Goal: Task Accomplishment & Management: Use online tool/utility

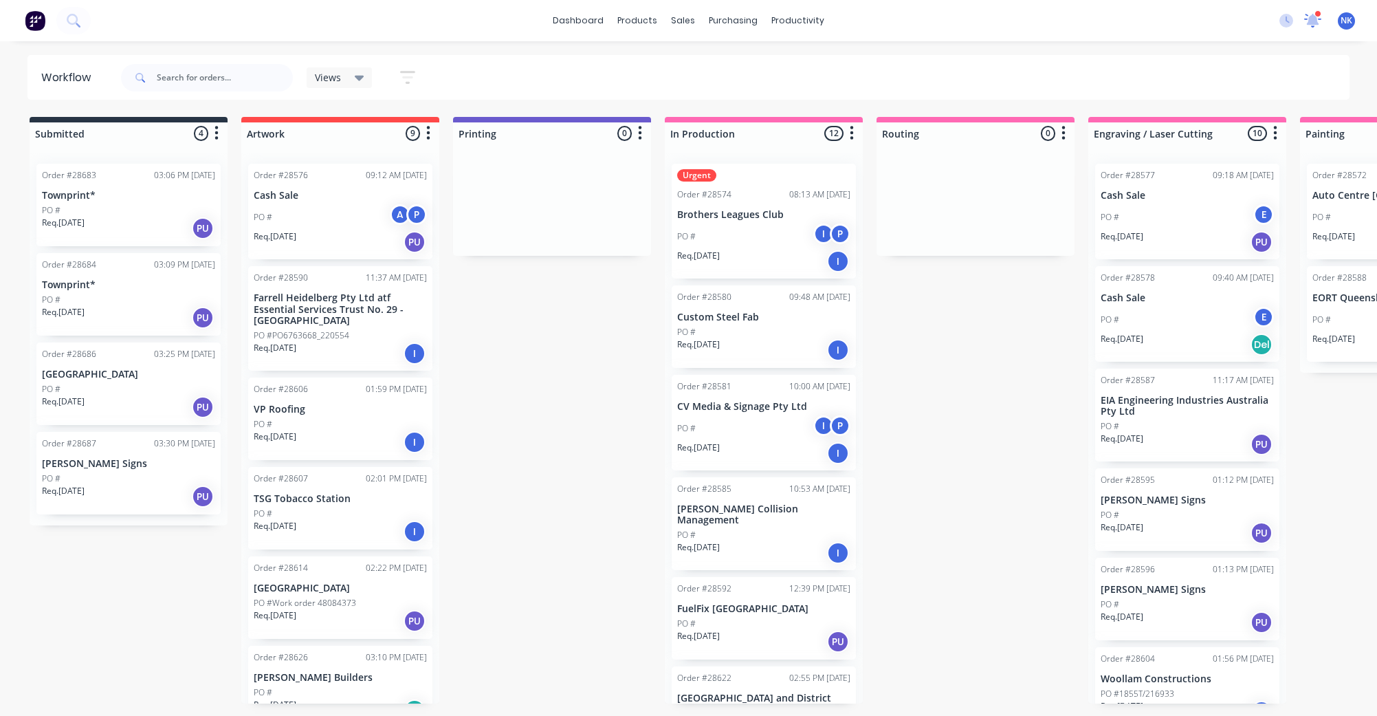
click at [1309, 23] on icon at bounding box center [1312, 19] width 13 height 12
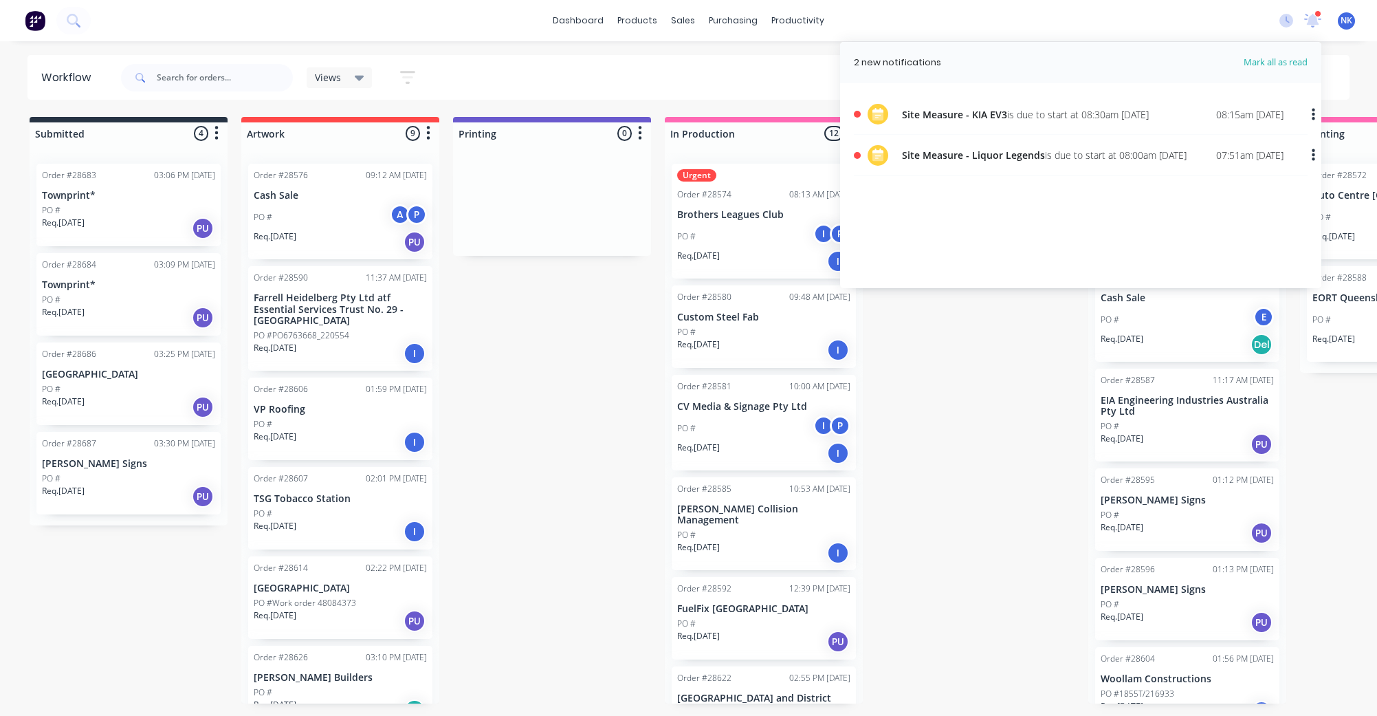
click at [1257, 112] on div "08:15am [DATE]" at bounding box center [1249, 114] width 67 height 14
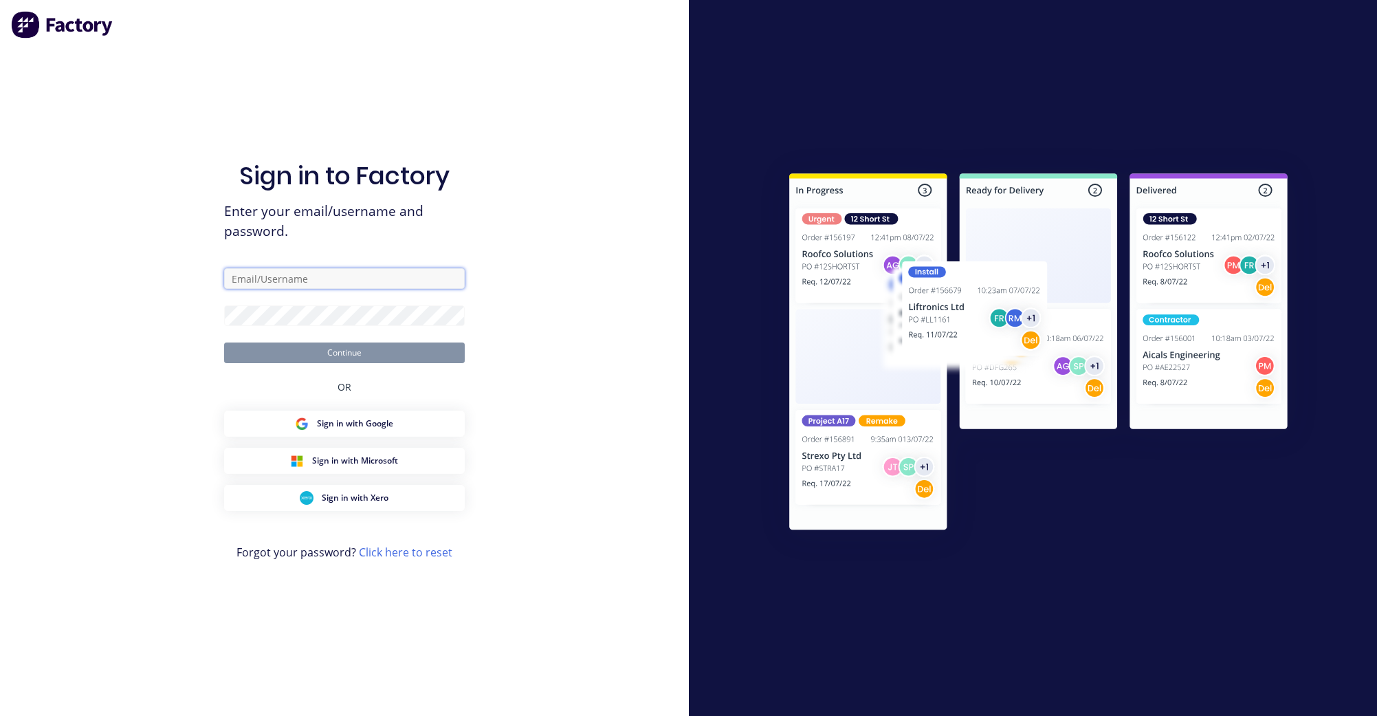
click at [353, 277] on input "text" at bounding box center [344, 278] width 241 height 21
type input "[PERSON_NAME][EMAIL_ADDRESS][DOMAIN_NAME]"
click at [358, 331] on form "[PERSON_NAME][EMAIL_ADDRESS][DOMAIN_NAME] Continue" at bounding box center [344, 315] width 241 height 95
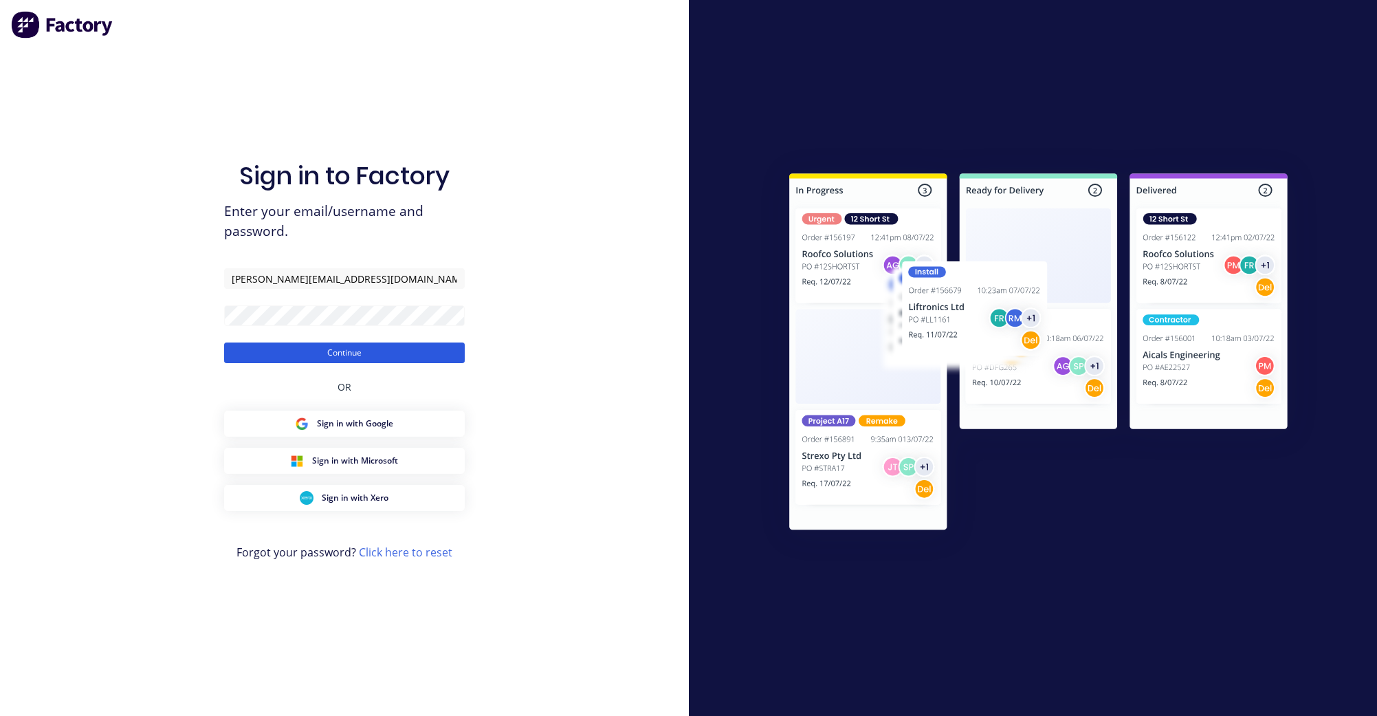
click at [272, 352] on button "Continue" at bounding box center [344, 352] width 241 height 21
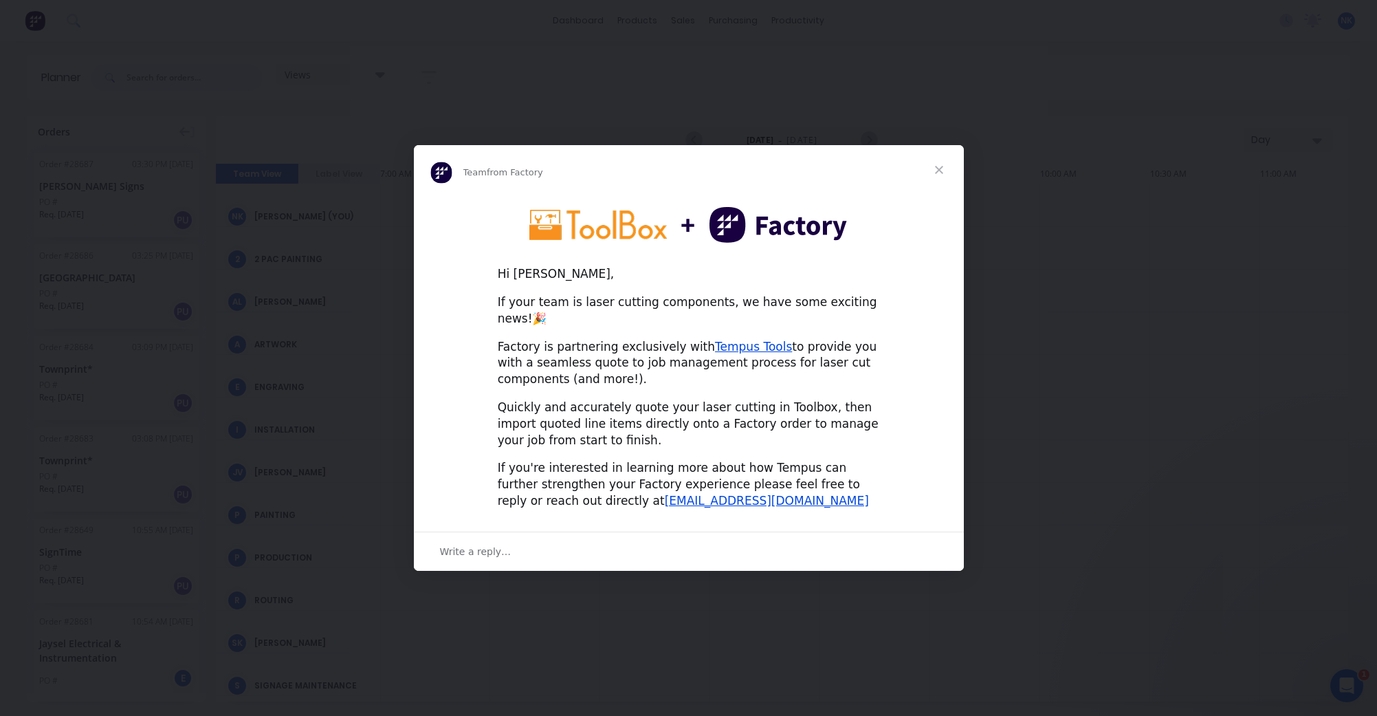
click at [945, 175] on span "Close" at bounding box center [940, 170] width 50 height 50
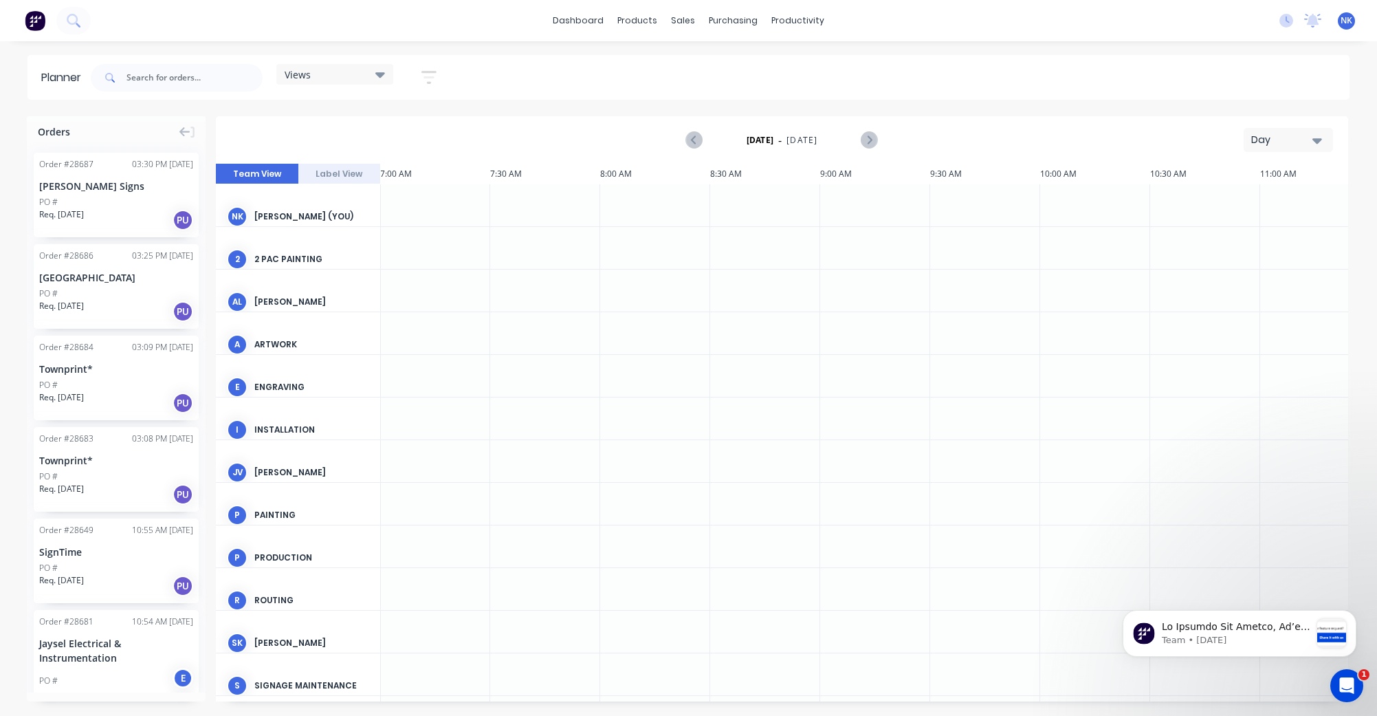
click at [655, 205] on div at bounding box center [655, 205] width 110 height 42
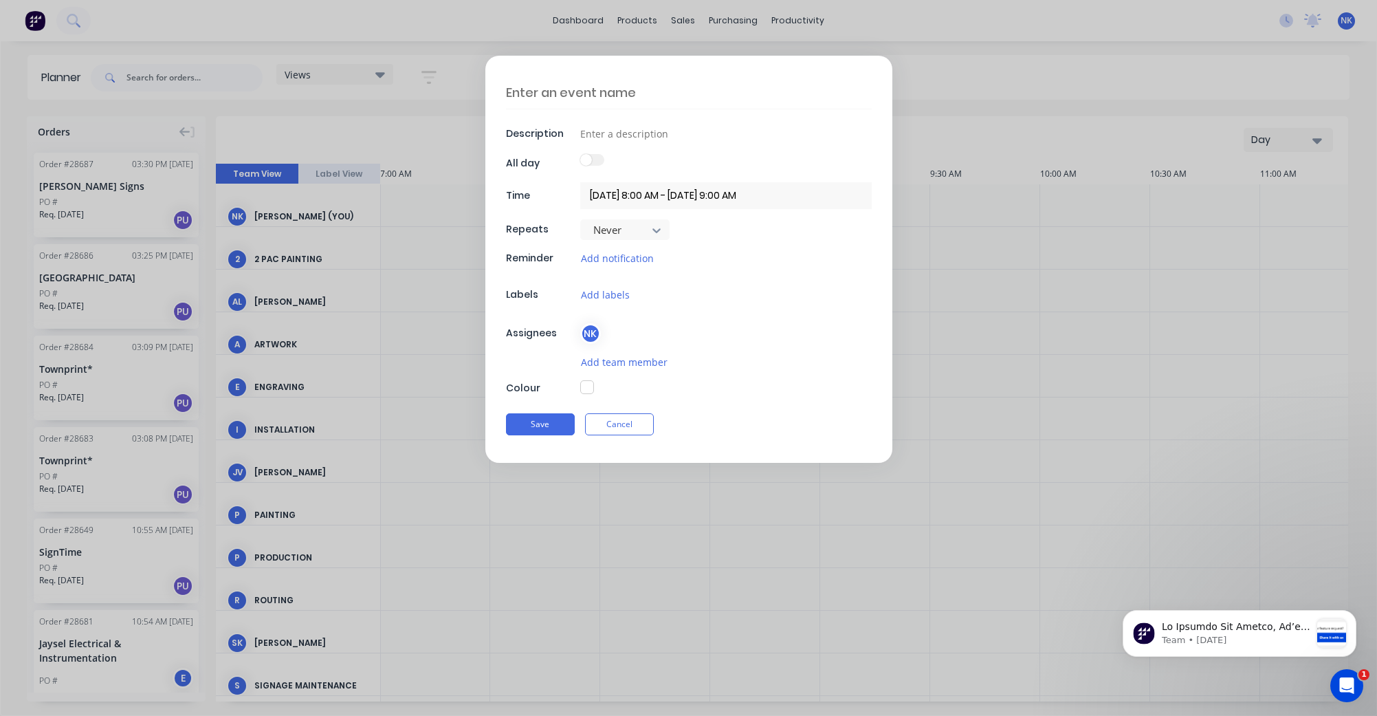
click at [588, 389] on button "button" at bounding box center [587, 387] width 14 height 14
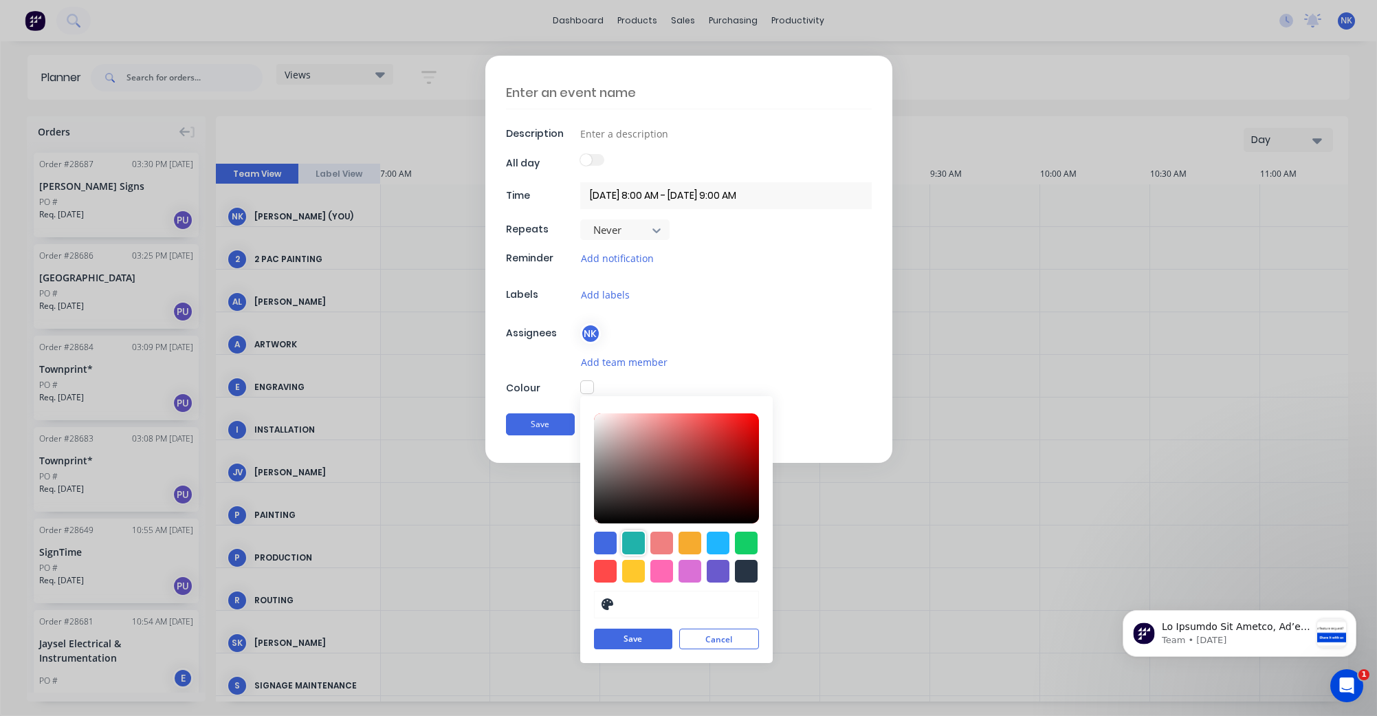
type textarea "x"
click at [634, 545] on div at bounding box center [633, 543] width 23 height 23
type input "#20B2AA"
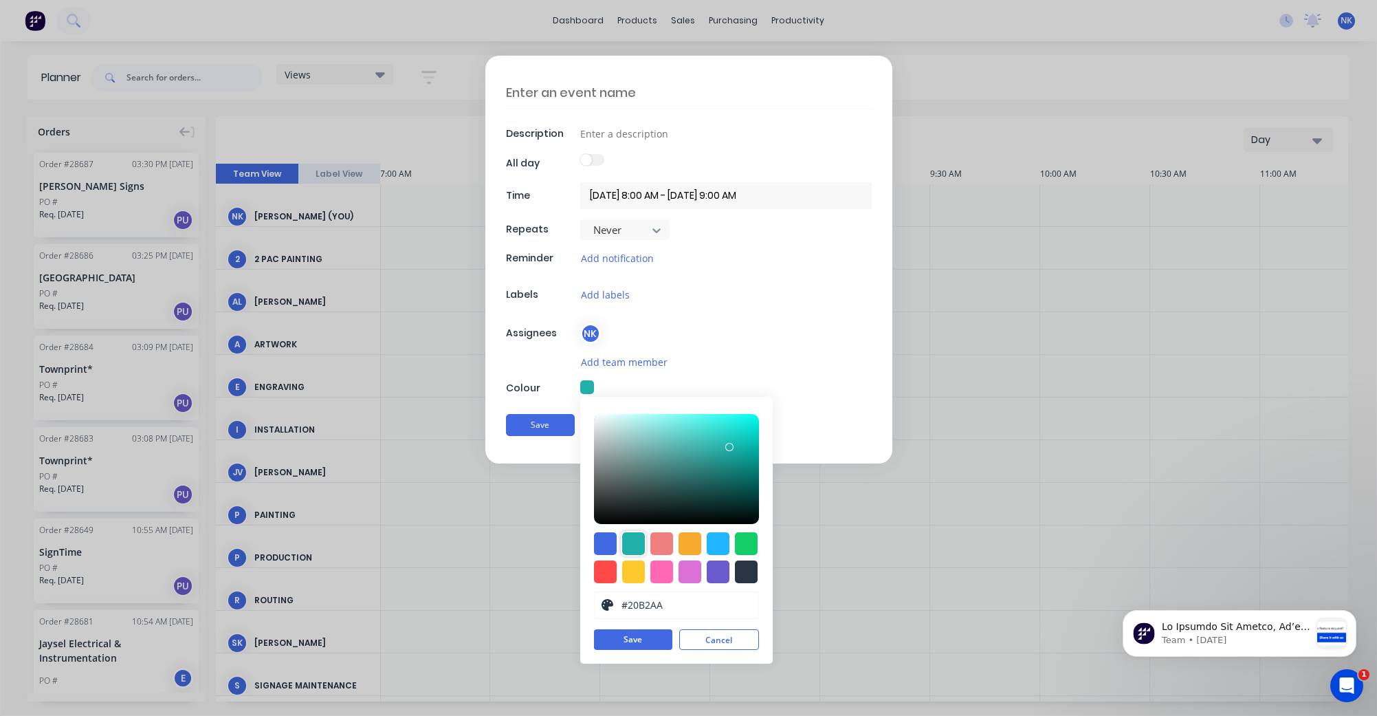
click at [597, 86] on textarea at bounding box center [689, 92] width 366 height 32
type textarea "x"
type textarea "M"
type textarea "x"
type textarea "Me"
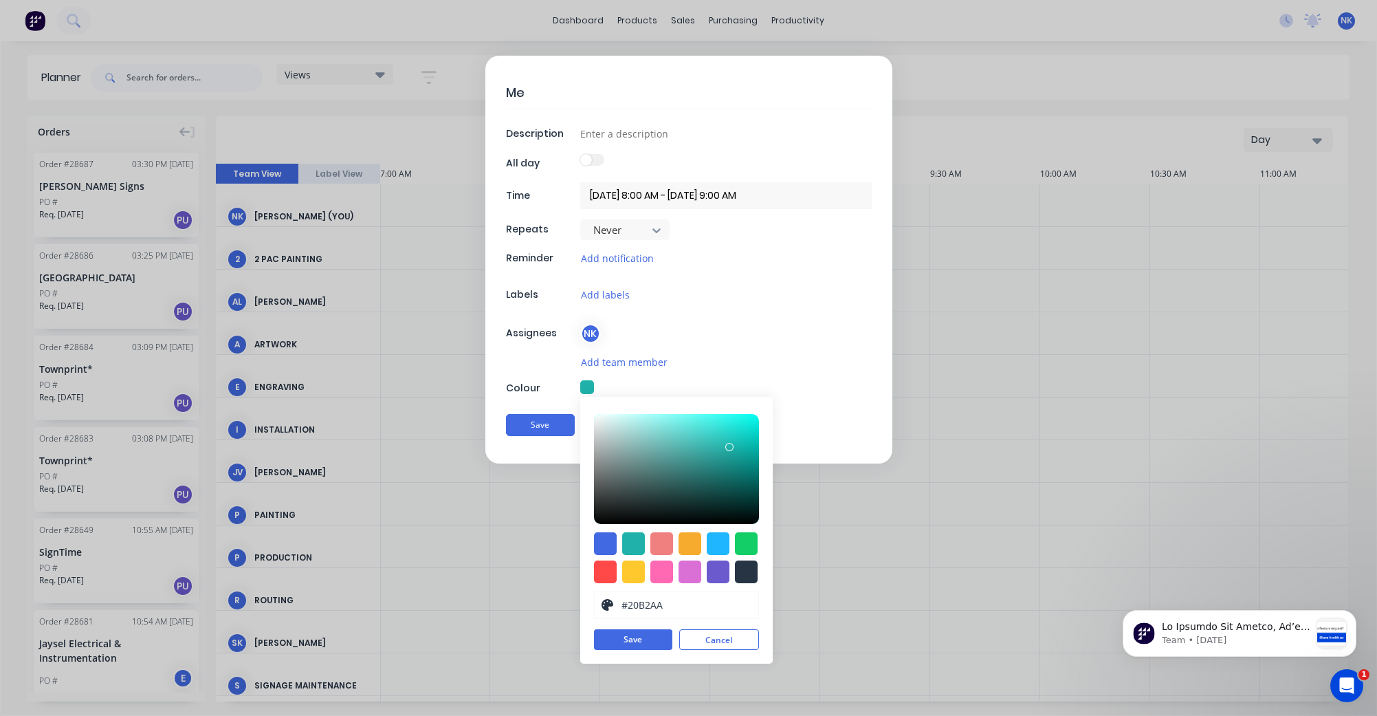
type textarea "x"
type textarea "Mee"
type textarea "x"
type textarea "Meer"
type textarea "x"
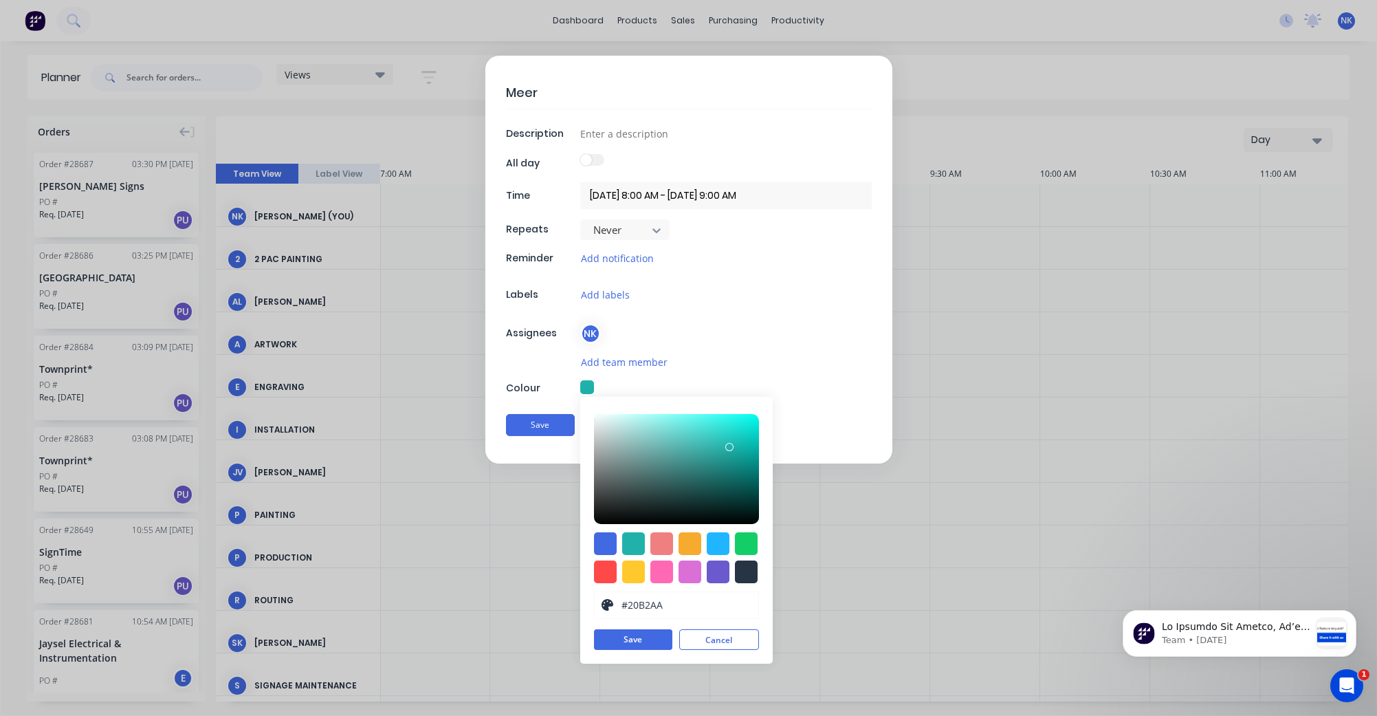
type textarea "Mee"
type textarea "x"
type textarea "Meeti"
type textarea "x"
type textarea "Meetin"
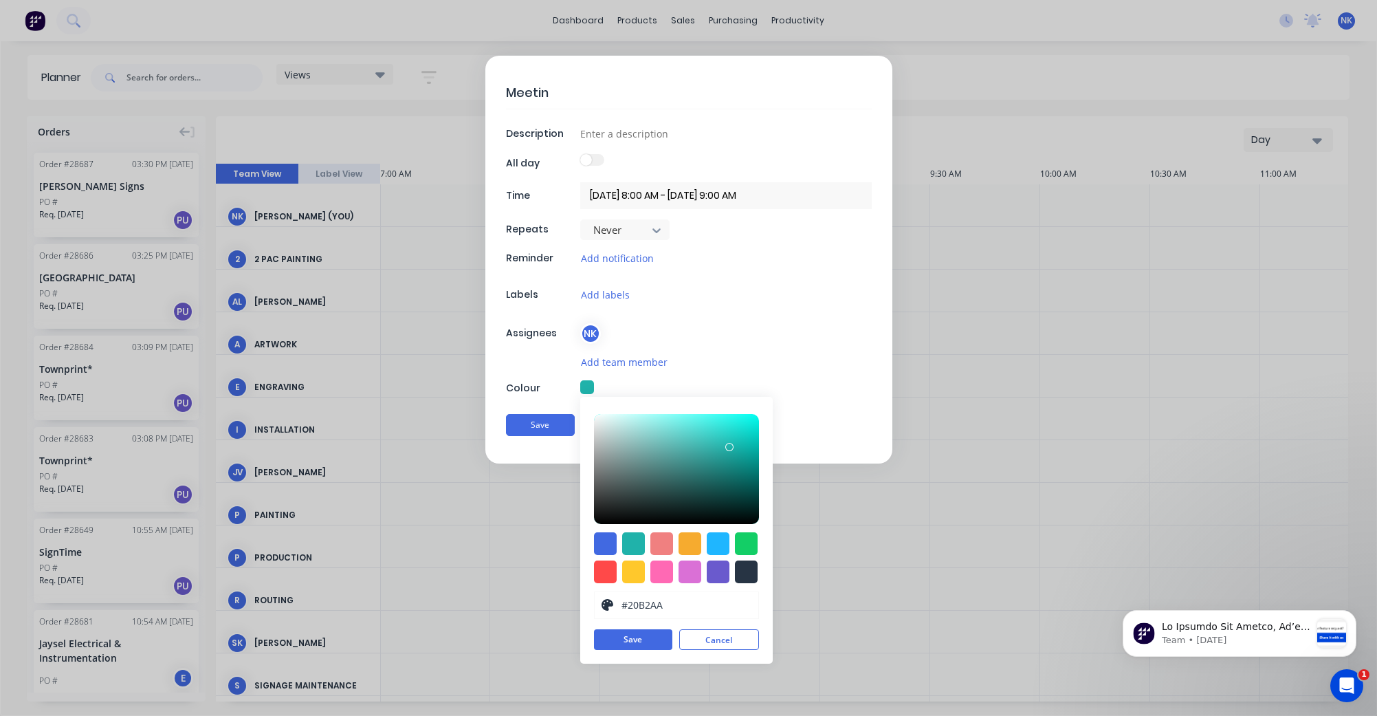
type textarea "x"
type textarea "Meeting"
type textarea "x"
type textarea "Meeting"
type textarea "x"
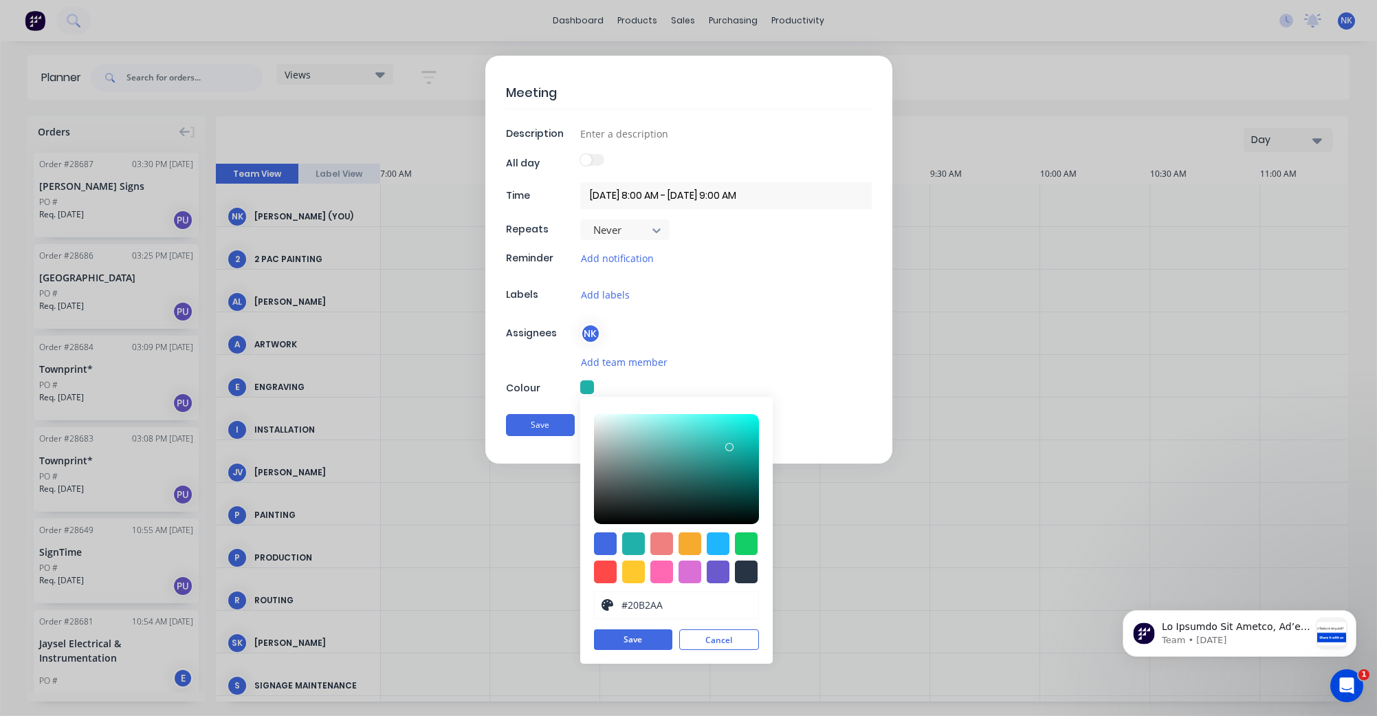
type textarea "Meeting -"
type textarea "x"
type textarea "Meeting -"
type textarea "x"
type textarea "Meeting - 2"
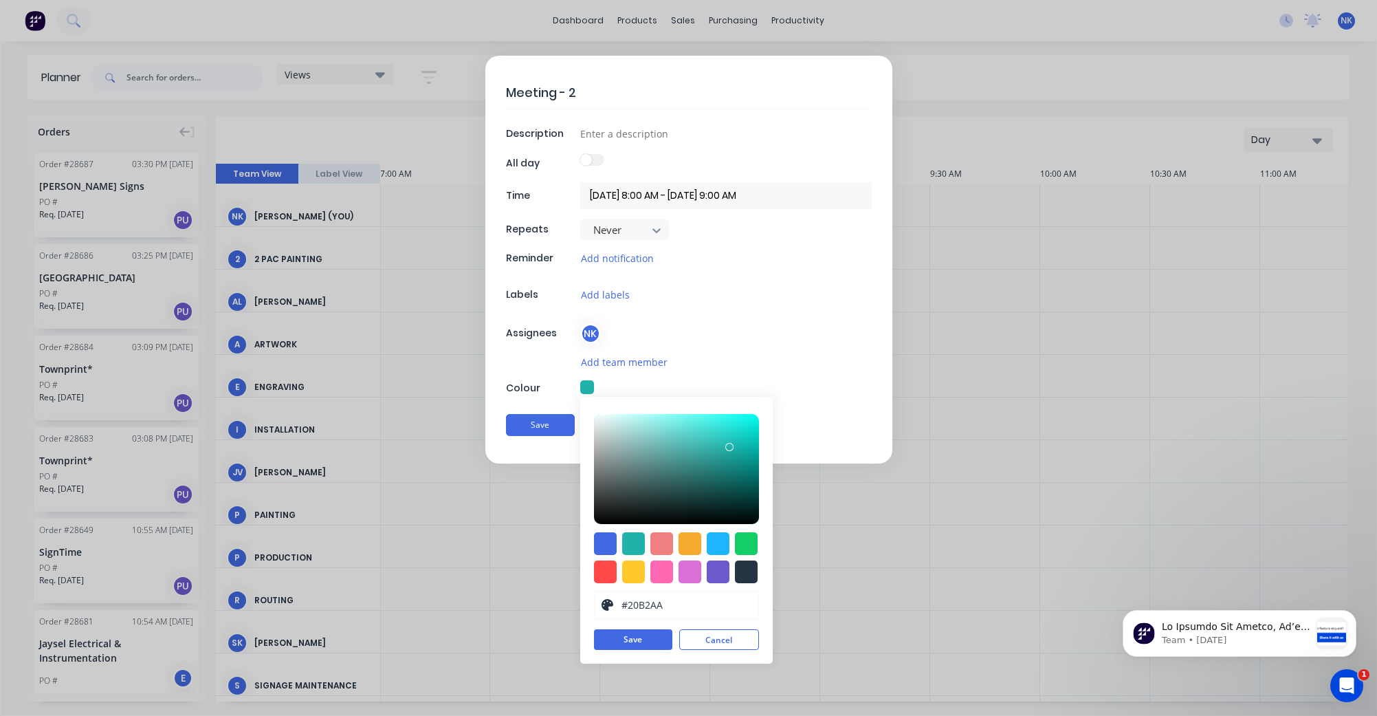
type textarea "x"
type textarea "Meeting - 26"
type textarea "x"
type textarea "Meeting - 26"
type textarea "x"
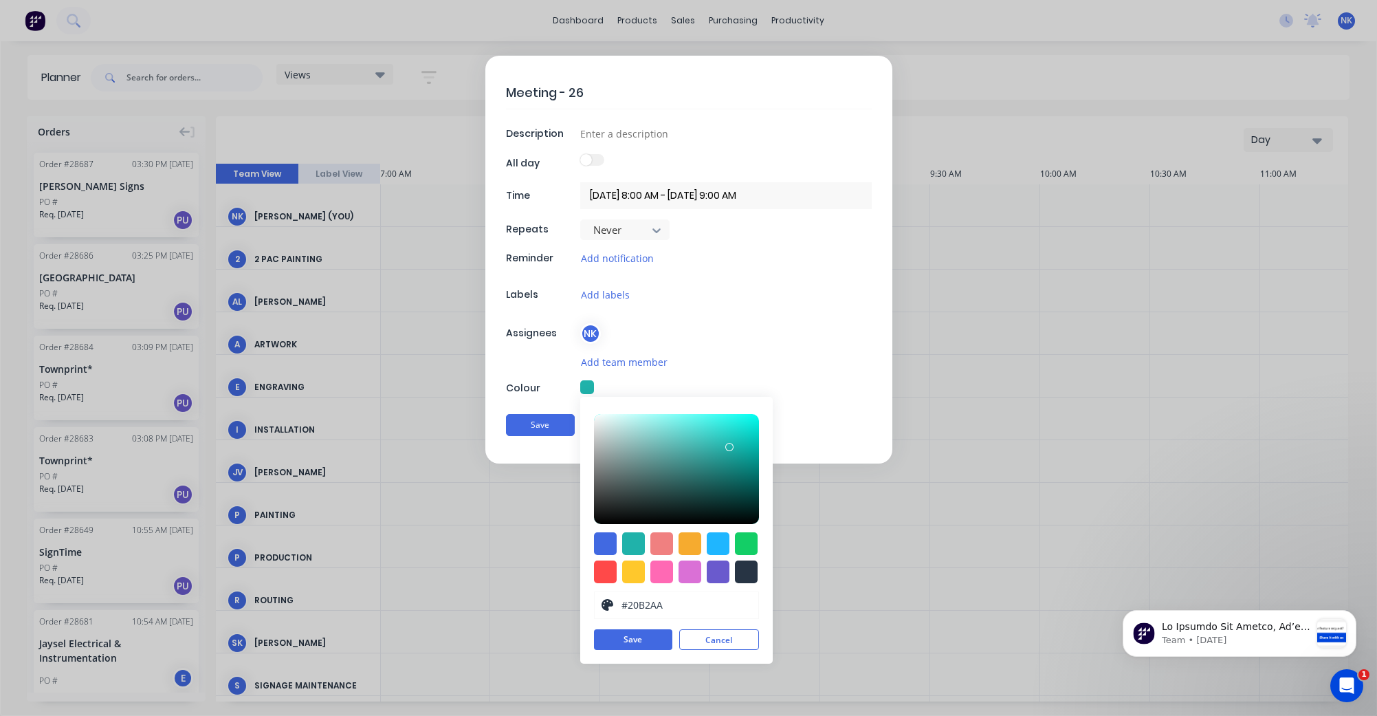
type textarea "Meeting - 26 D"
type textarea "x"
type textarea "Meeting - 26 De"
type textarea "x"
type textarea "Meeting - 26 Der"
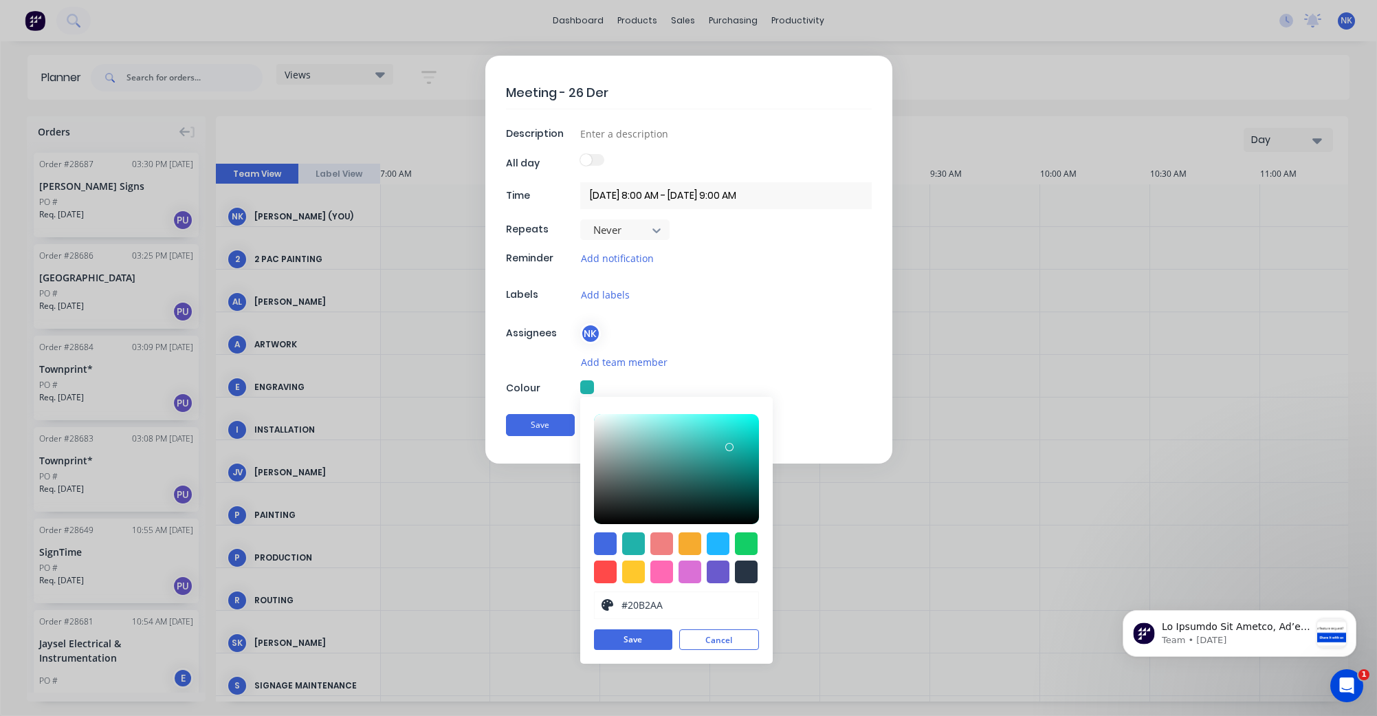
type textarea "x"
type textarea "Meeting - 26 Derb"
type textarea "x"
type textarea "Meeting - 26 [GEOGRAPHIC_DATA]"
type textarea "x"
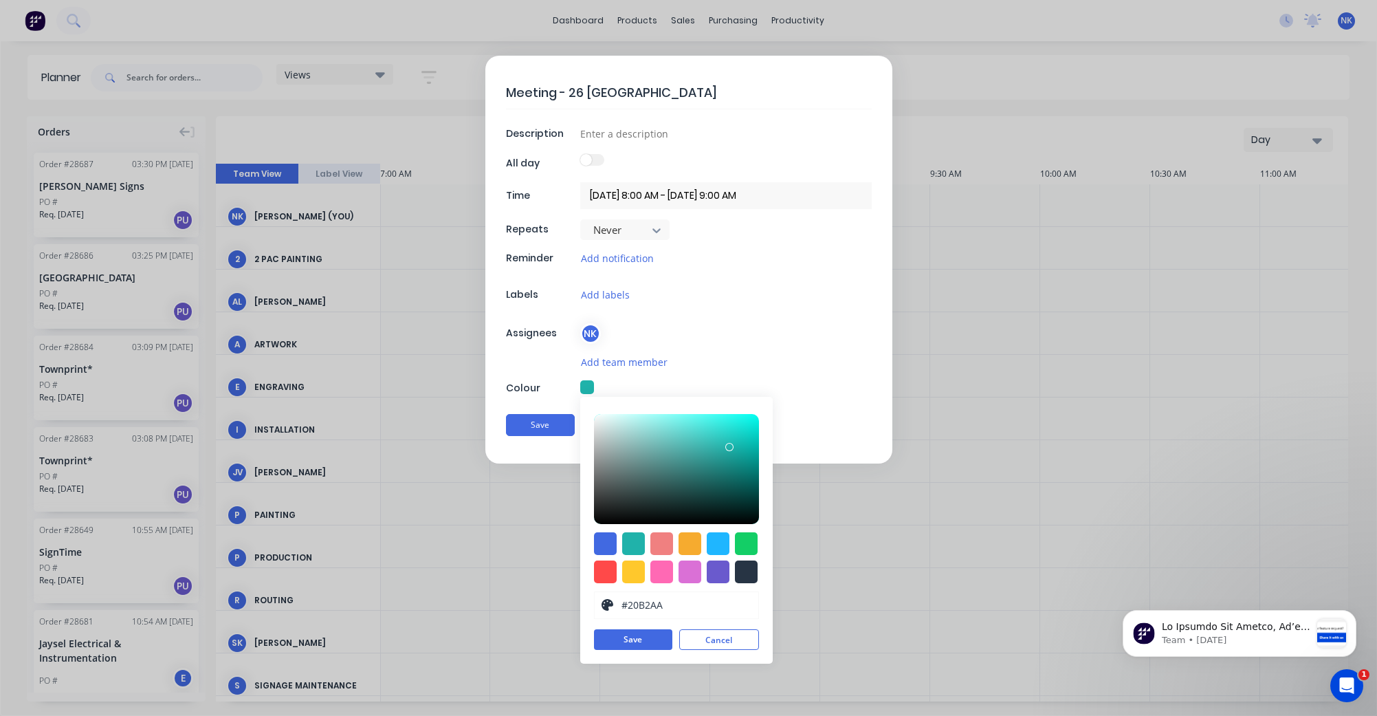
type textarea "Meeting - 26 [GEOGRAPHIC_DATA]"
type textarea "x"
type textarea "Meeting - 26 Derby S"
type textarea "x"
type textarea "Meeting - [STREET_ADDRESS]"
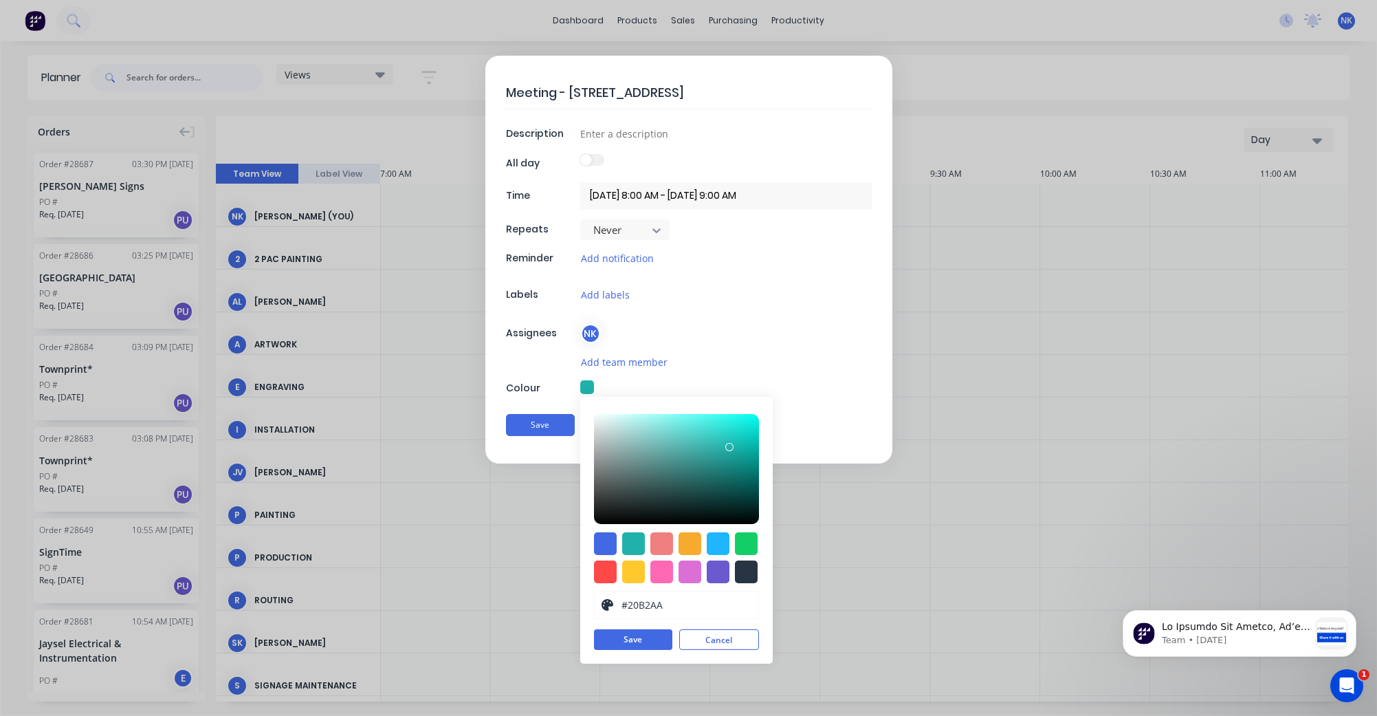
type textarea "x"
type textarea "Meeting - [STREET_ADDRESS]"
type textarea "x"
type textarea "Meeting - [STREET_ADDRESS]"
type textarea "x"
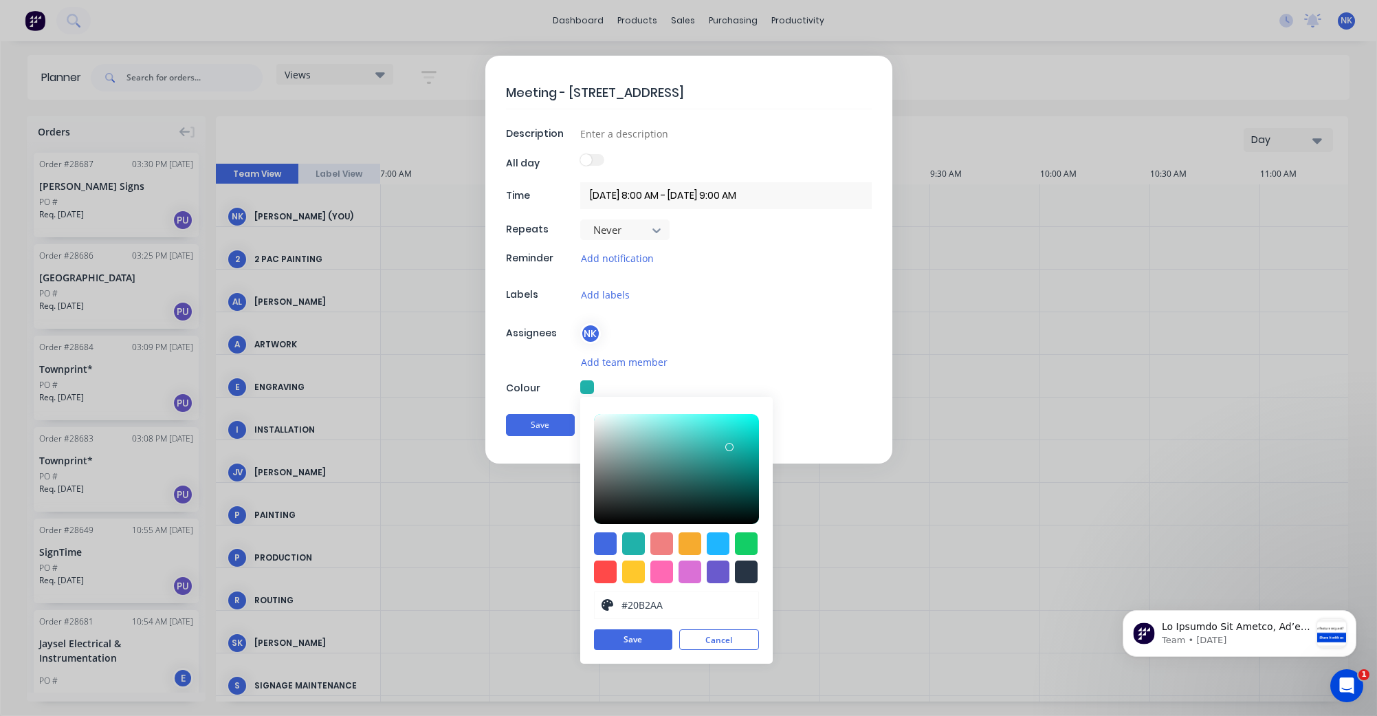
type textarea "Meeting - [STREET_ADDRESS]"
type textarea "x"
type textarea "Meeting - [STREET_ADDRESS]"
type textarea "x"
type textarea "Meeting - [STREET_ADDRESS]"
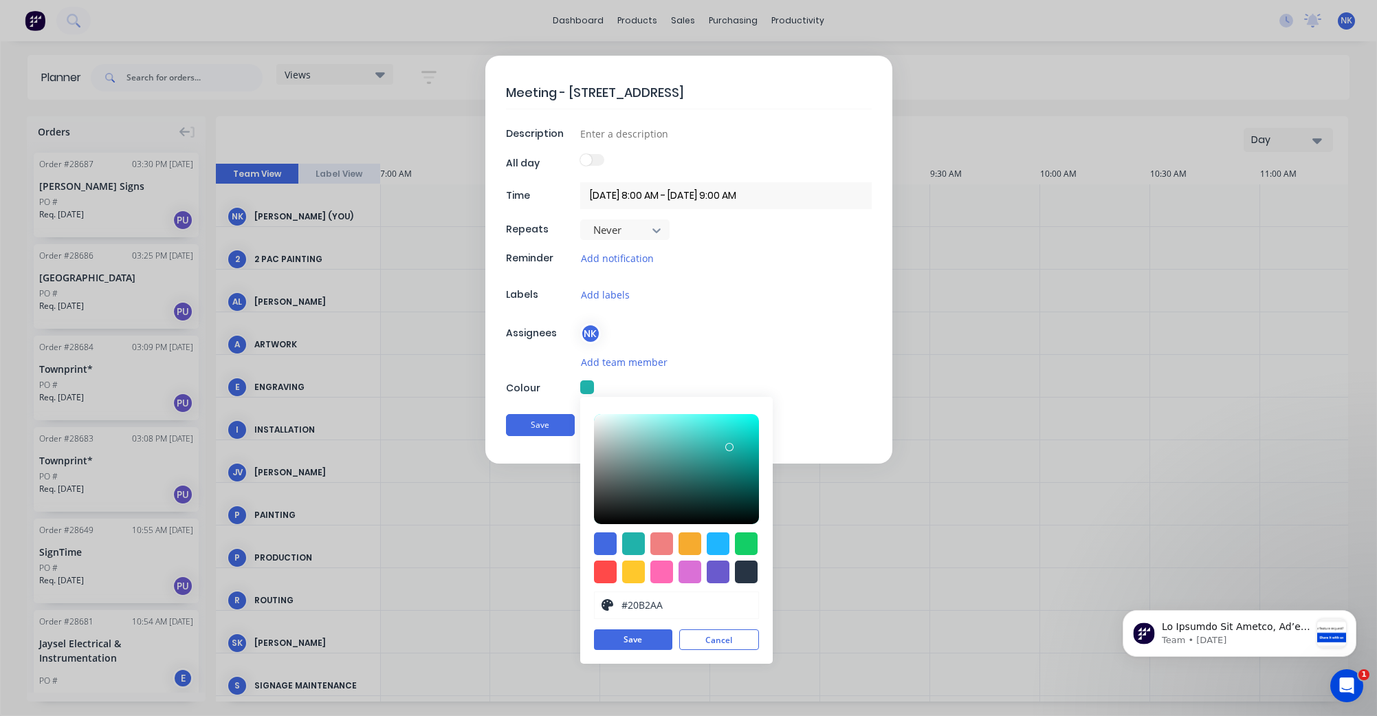
type textarea "x"
type textarea "Meeting - [STREET_ADDRESS]"
type textarea "x"
type textarea "Meeting - [STREET_ADDRESS]"
type textarea "x"
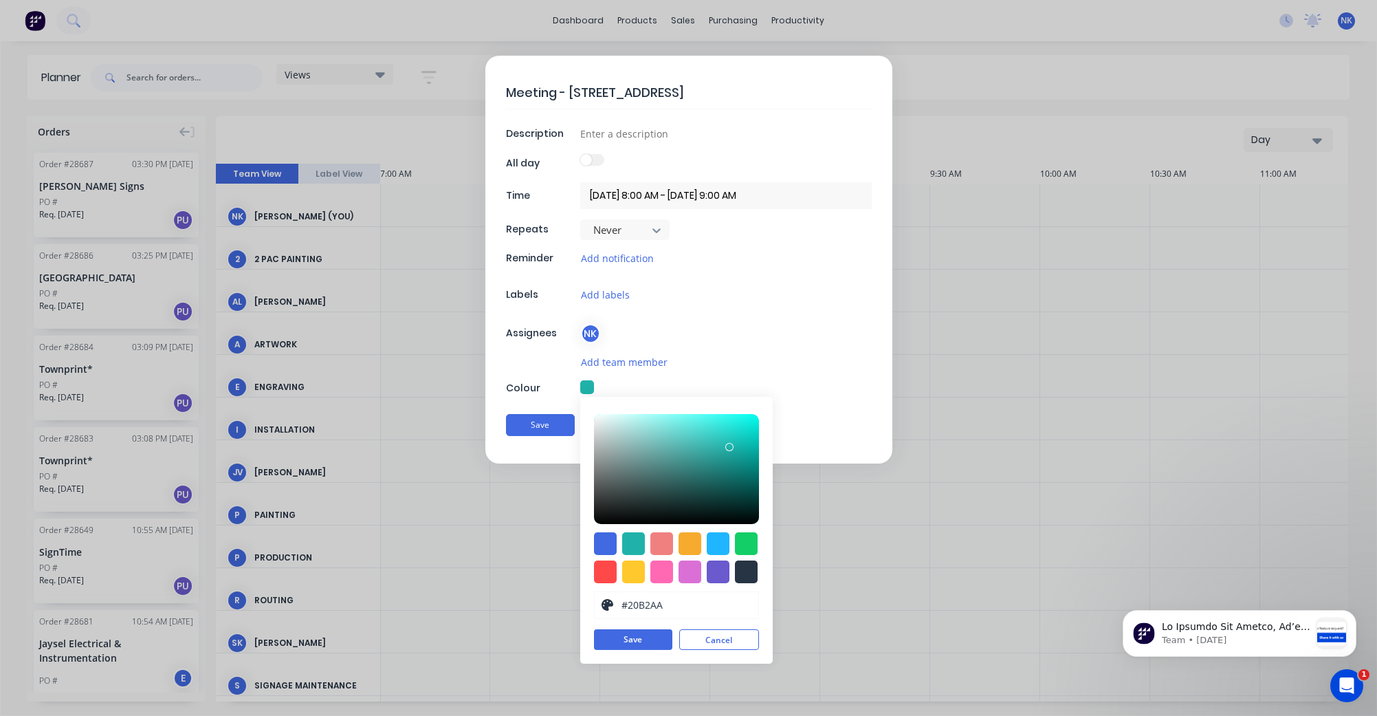
type textarea "Meeting - [STREET_ADDRESS]"
type textarea "x"
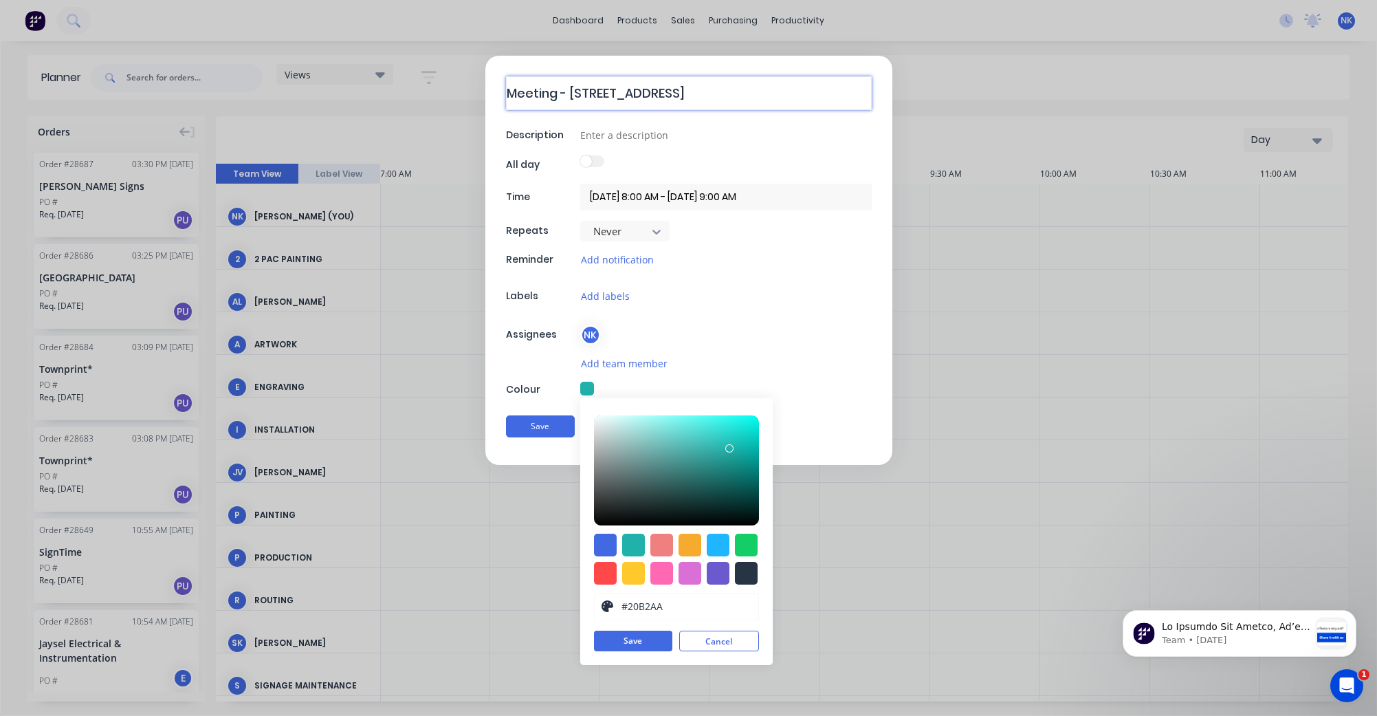
type textarea "Meeting - [STREET_ADDRESS]"
type textarea "x"
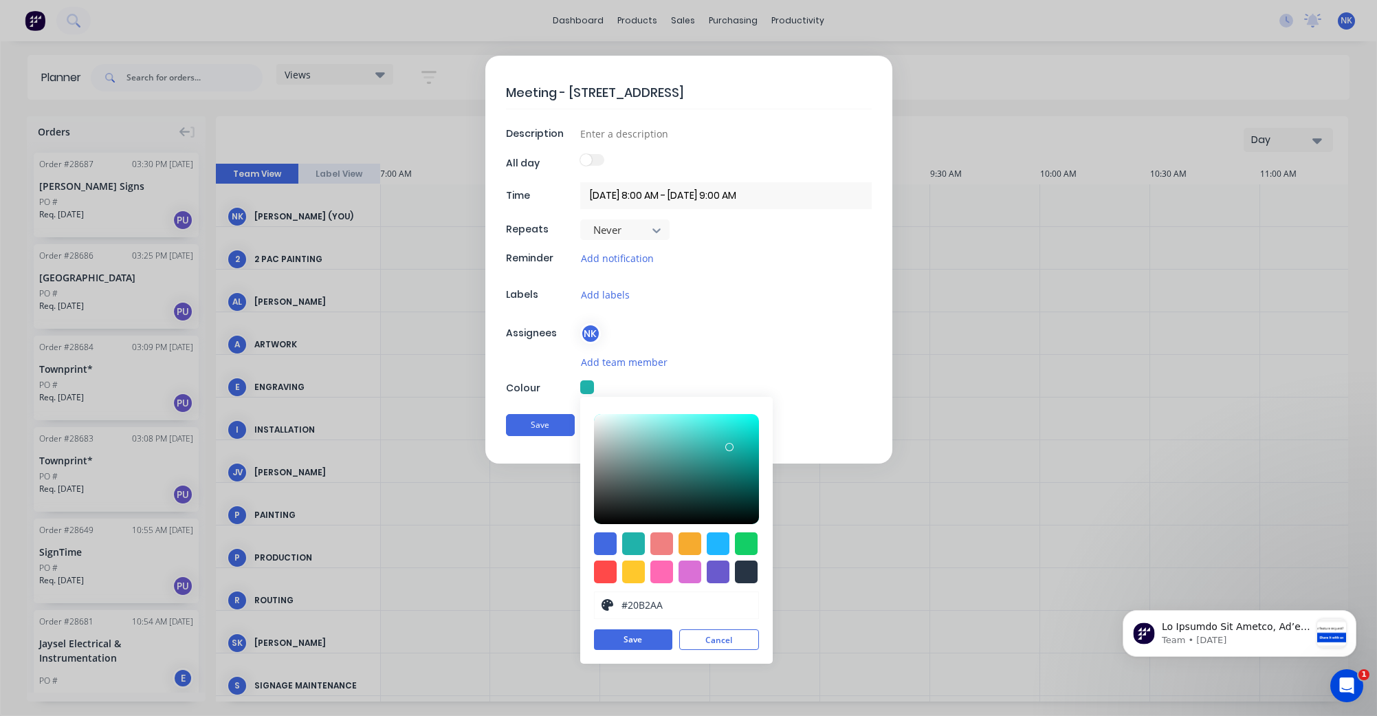
click at [742, 197] on input "[DATE] 8:00 AM - [DATE] 9:00 AM" at bounding box center [726, 195] width 292 height 27
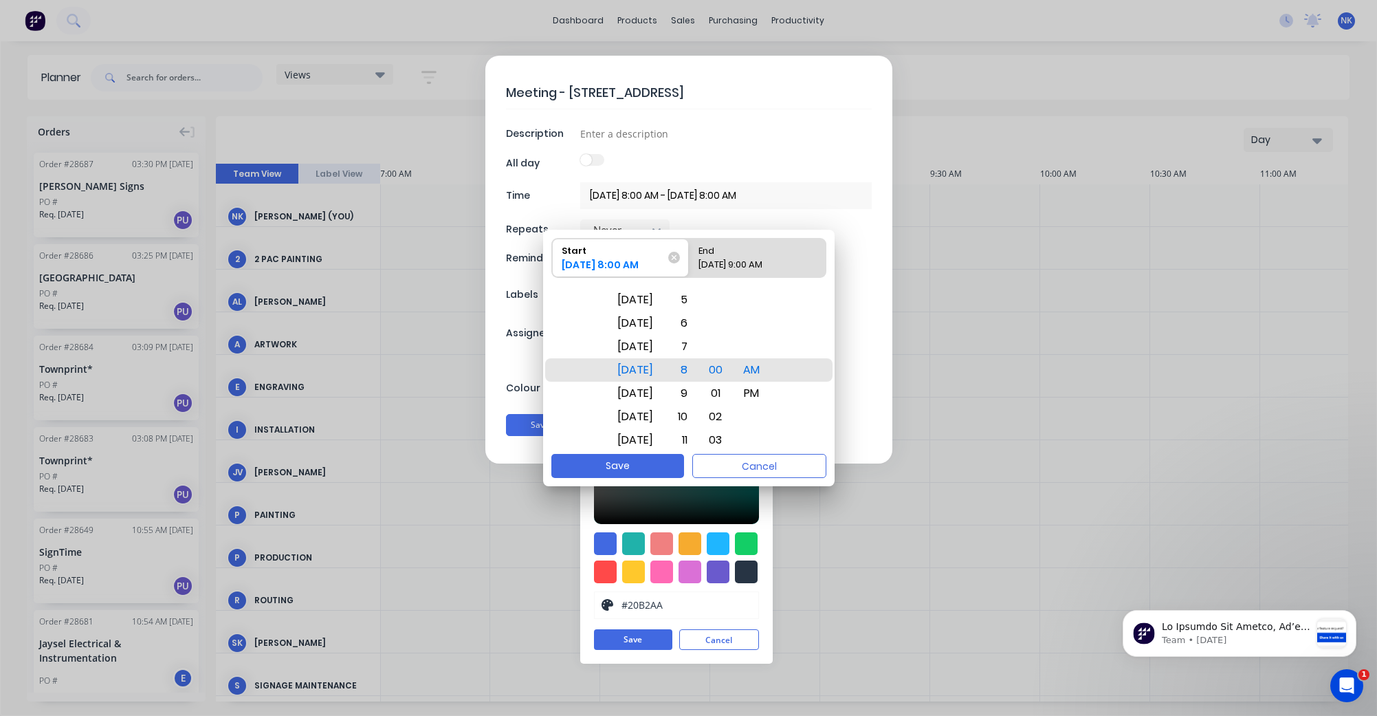
type input "[DATE] 8:00 AM - [DATE] 8:00 AM"
type textarea "x"
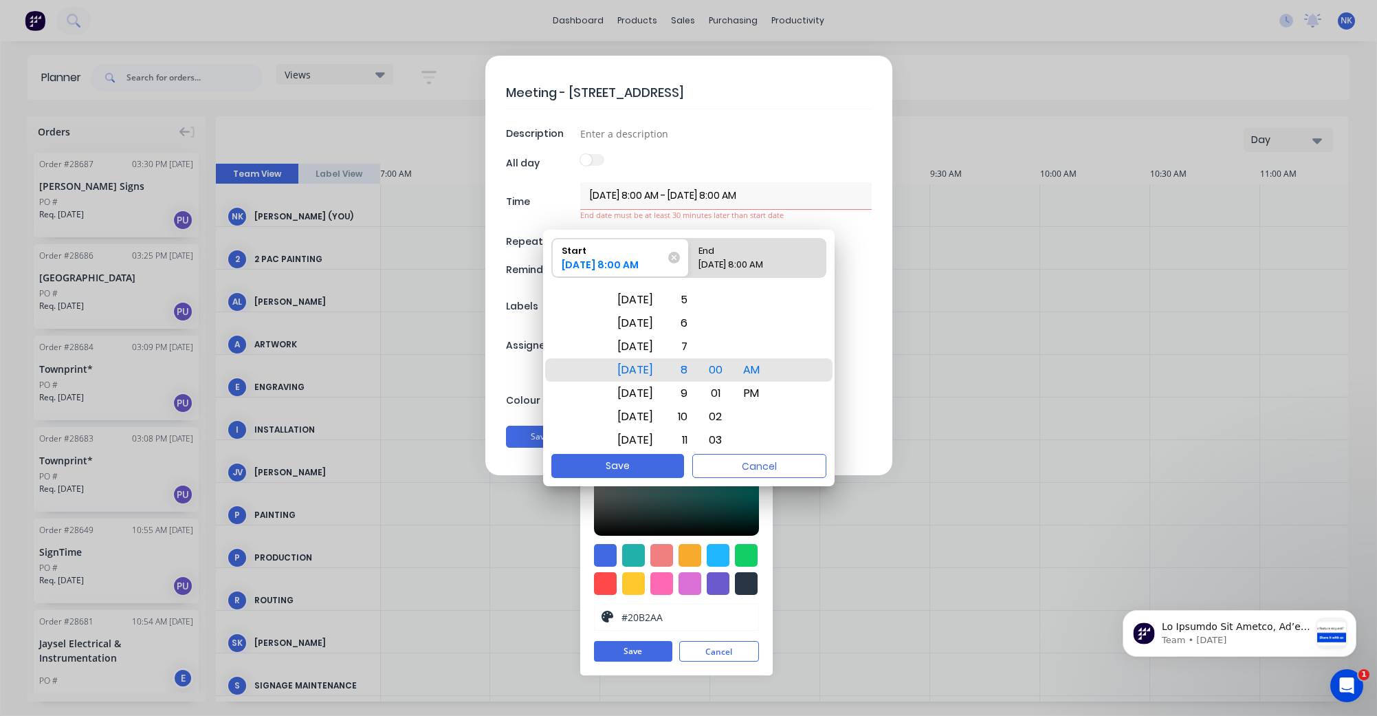
click at [756, 195] on input "[DATE] 8:00 AM - [DATE] 8:00 AM" at bounding box center [726, 195] width 292 height 27
type input "[DATE] 8:00 AM - [DATE] 8:30 AM"
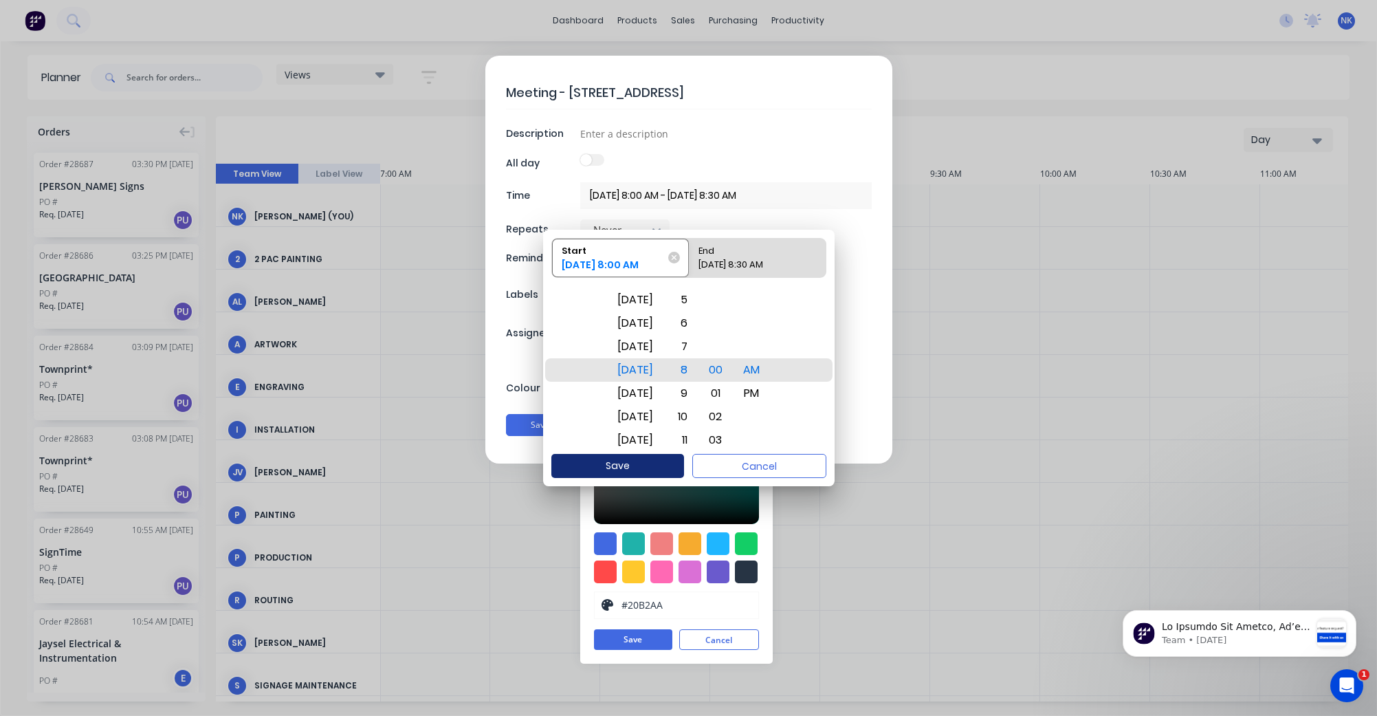
type textarea "x"
click at [732, 266] on div "[DATE] 8:30 AM" at bounding box center [750, 267] width 114 height 19
click at [690, 266] on input "End [DATE] 8:30 AM" at bounding box center [689, 258] width 1 height 39
radio input "true"
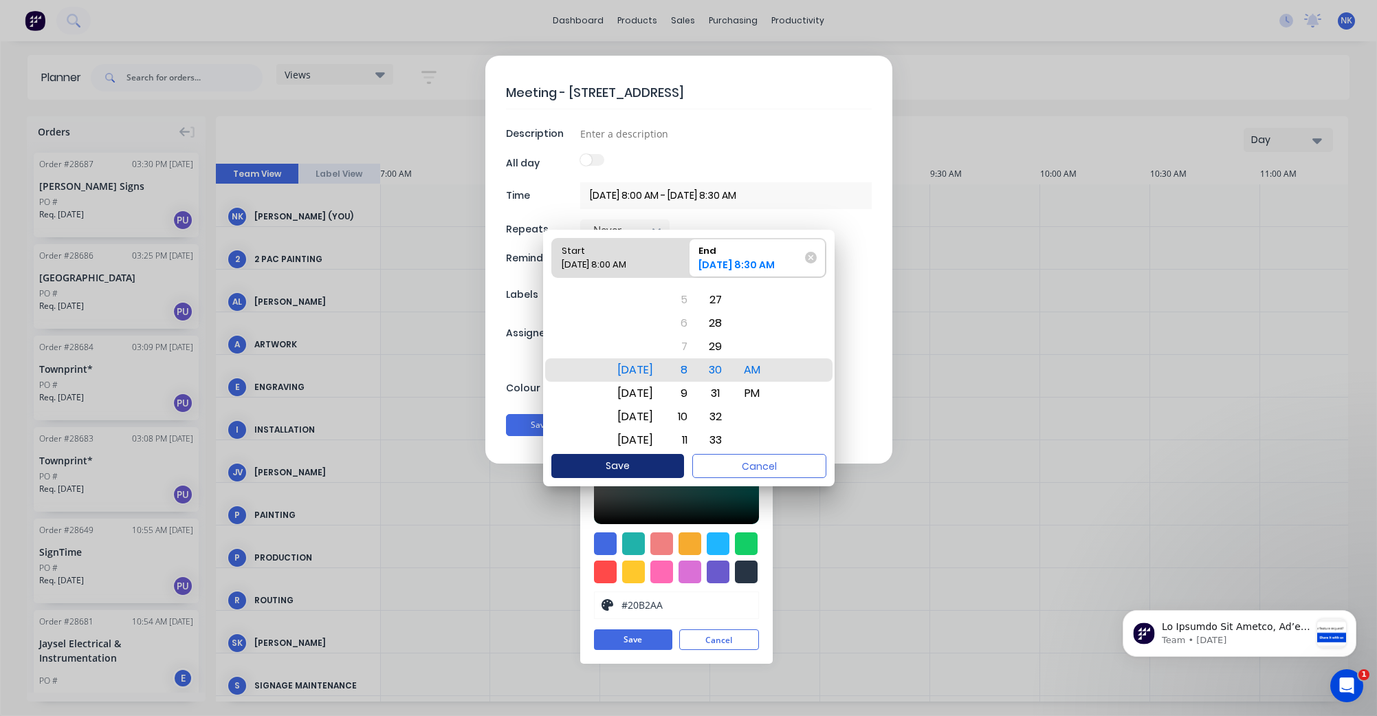
click at [647, 468] on button "Save" at bounding box center [617, 466] width 133 height 24
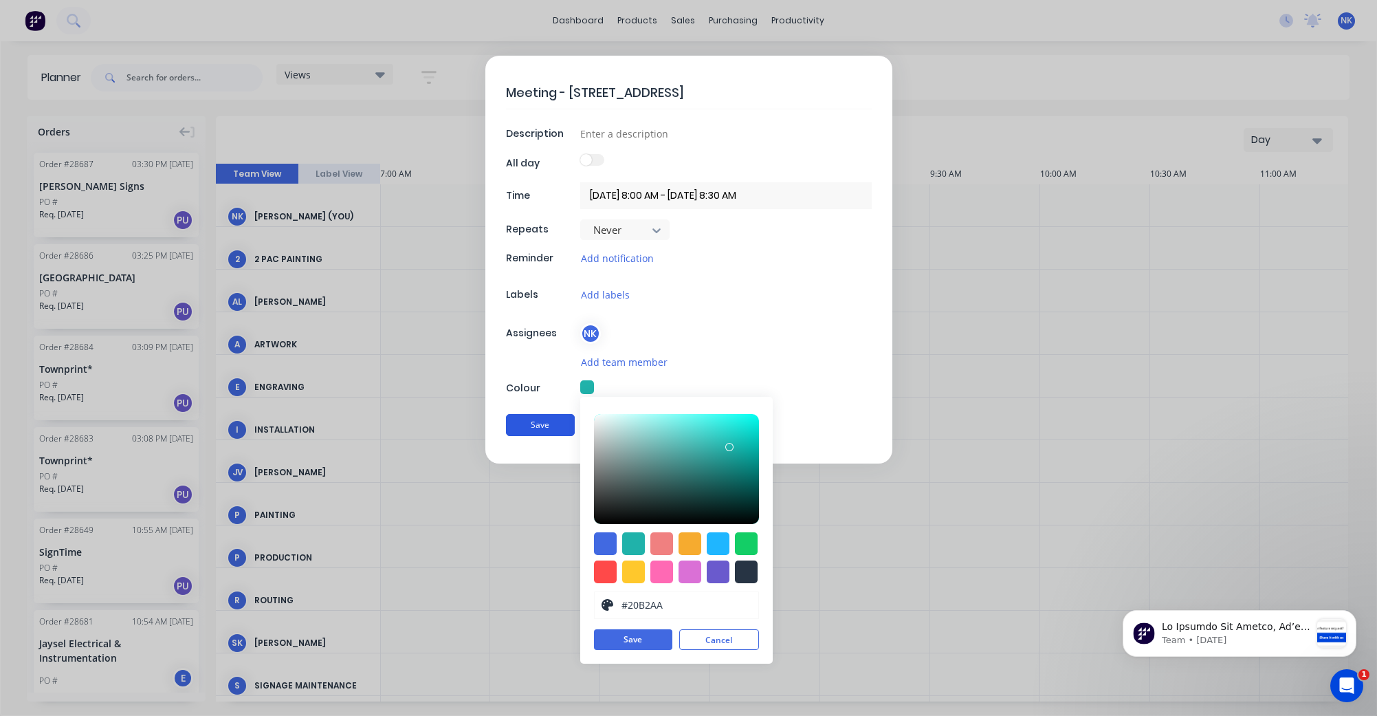
click at [563, 421] on button "Save" at bounding box center [540, 425] width 69 height 22
type textarea "x"
type input "[DATE] 8:00 AM - [DATE] 9:00 AM"
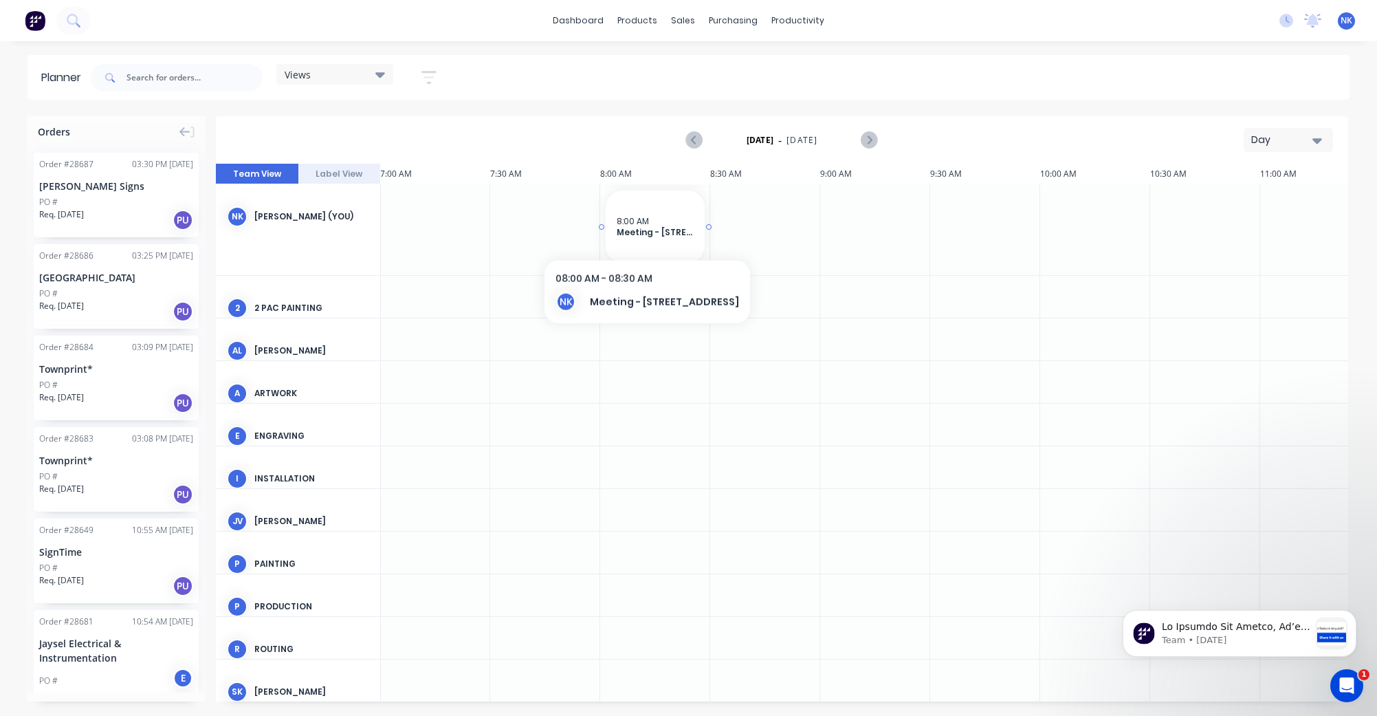
click at [646, 232] on span "Meeting - [STREET_ADDRESS]" at bounding box center [655, 232] width 77 height 10
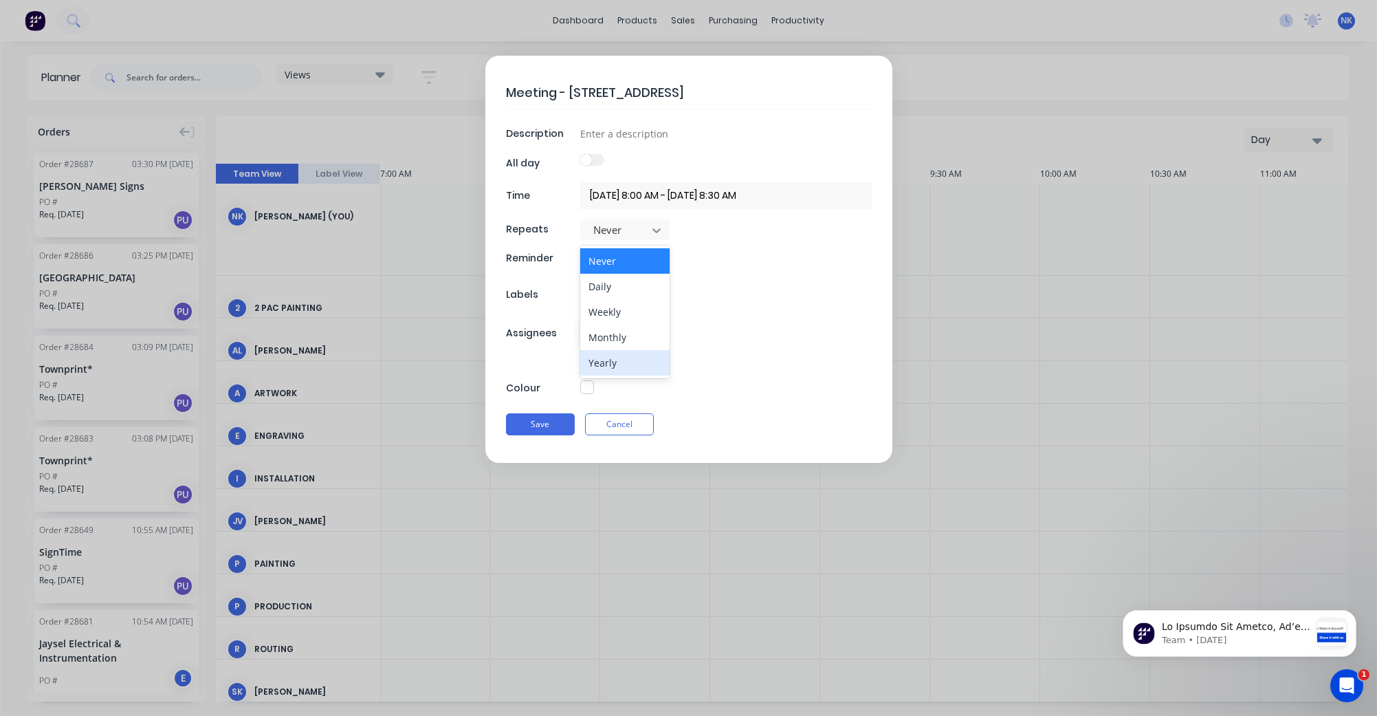
click at [582, 389] on button "button" at bounding box center [587, 387] width 14 height 14
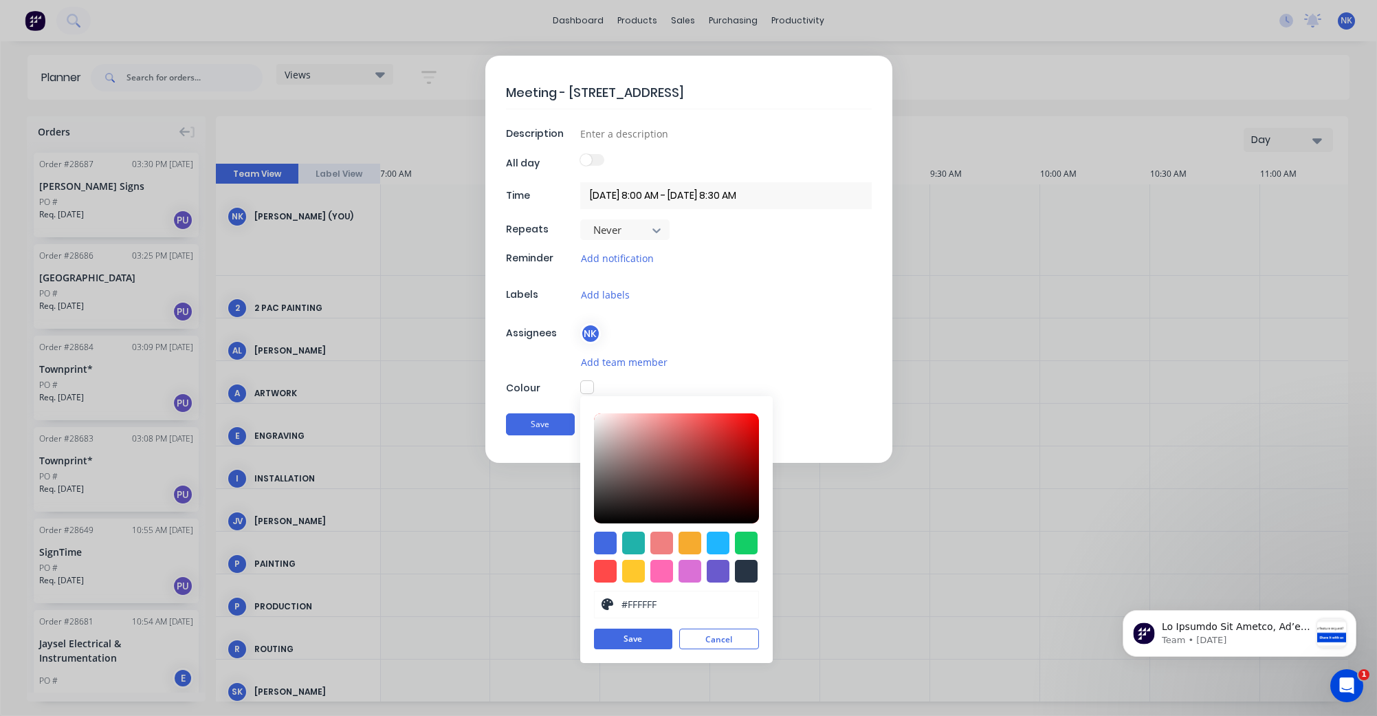
type textarea "x"
click at [641, 537] on div at bounding box center [633, 543] width 23 height 23
type input "#20B2AA"
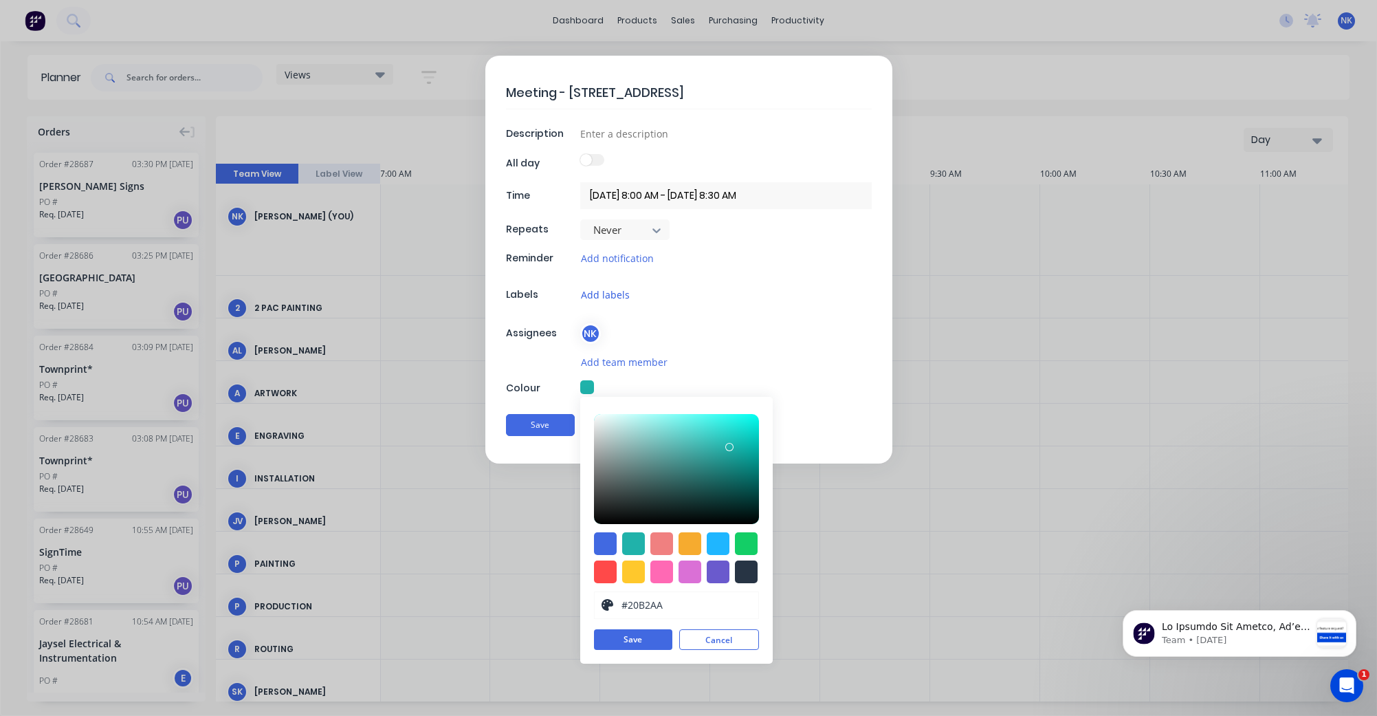
click at [604, 290] on button "Add labels" at bounding box center [605, 295] width 50 height 16
click at [724, 355] on button "Create new label" at bounding box center [676, 355] width 165 height 21
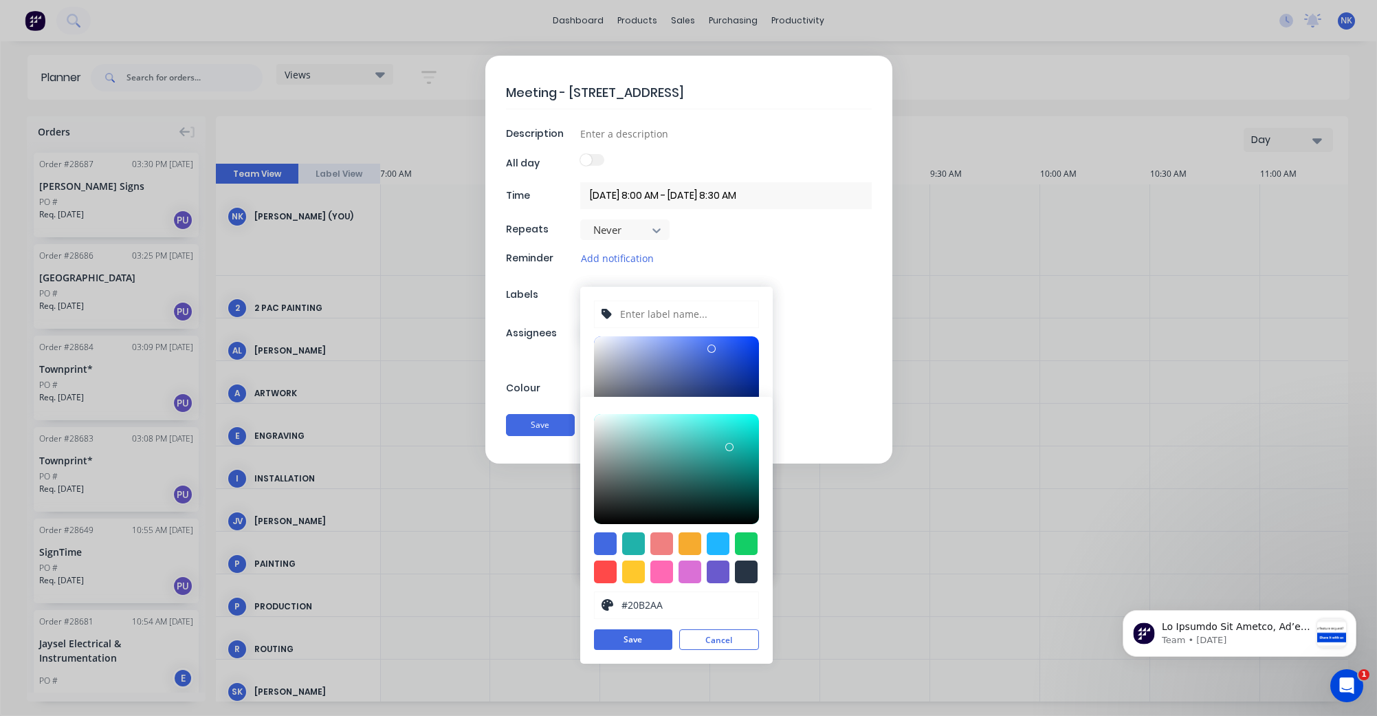
click at [827, 345] on div "Meeting - [STREET_ADDRESS] Description All day Time [DATE] 8:00 AM - [DATE] 8:3…" at bounding box center [688, 260] width 407 height 408
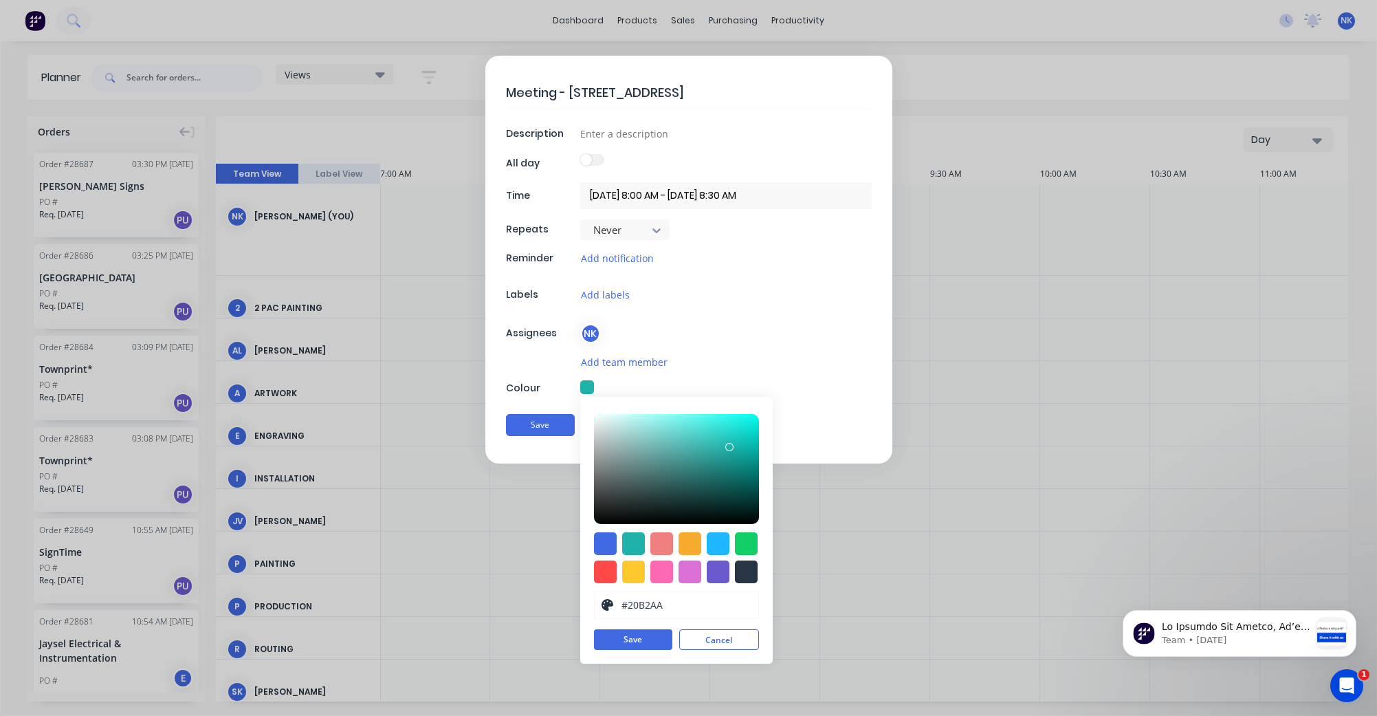
click at [960, 366] on form "Meeting - [STREET_ADDRESS] Description All day Time [DATE] 8:00 AM - [DATE] 8:3…" at bounding box center [688, 260] width 1348 height 408
click at [637, 643] on button "Save" at bounding box center [633, 639] width 78 height 21
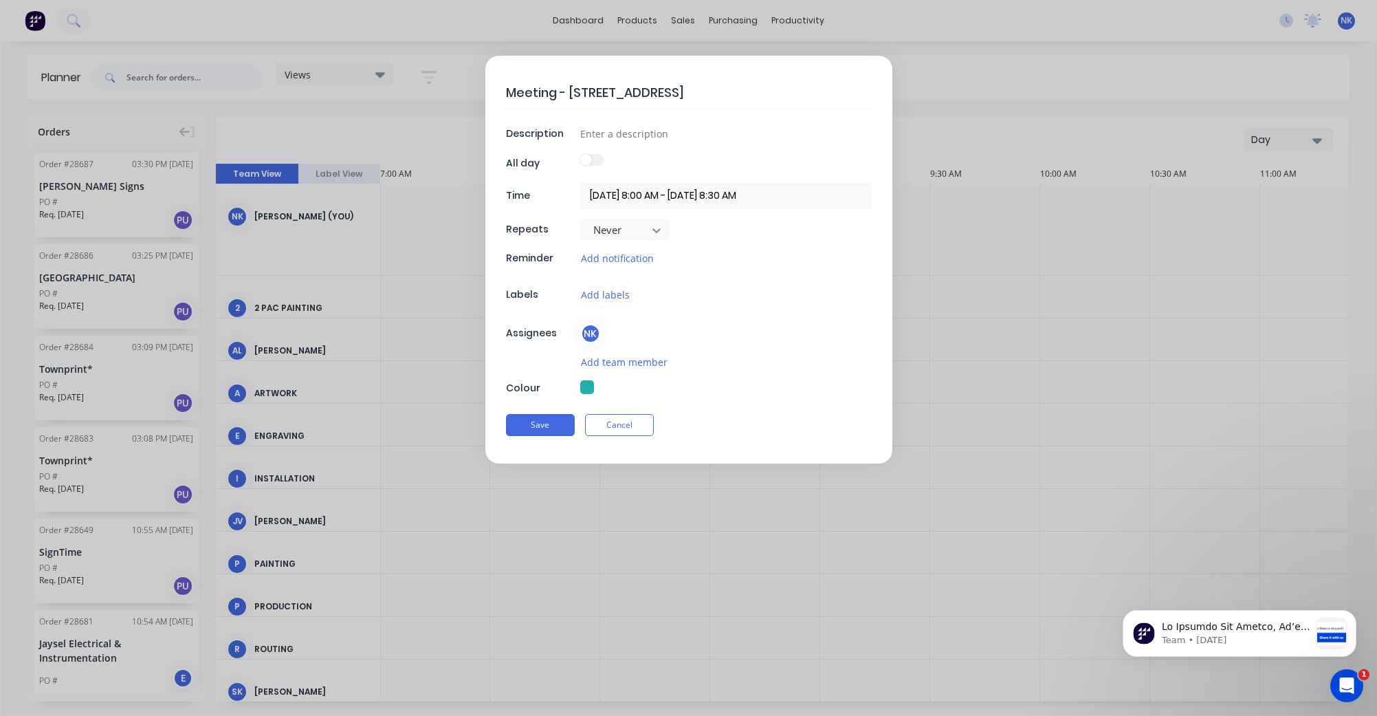
click at [543, 435] on div "Save Cancel" at bounding box center [689, 425] width 366 height 36
click at [546, 426] on button "Save" at bounding box center [540, 425] width 69 height 22
type textarea "x"
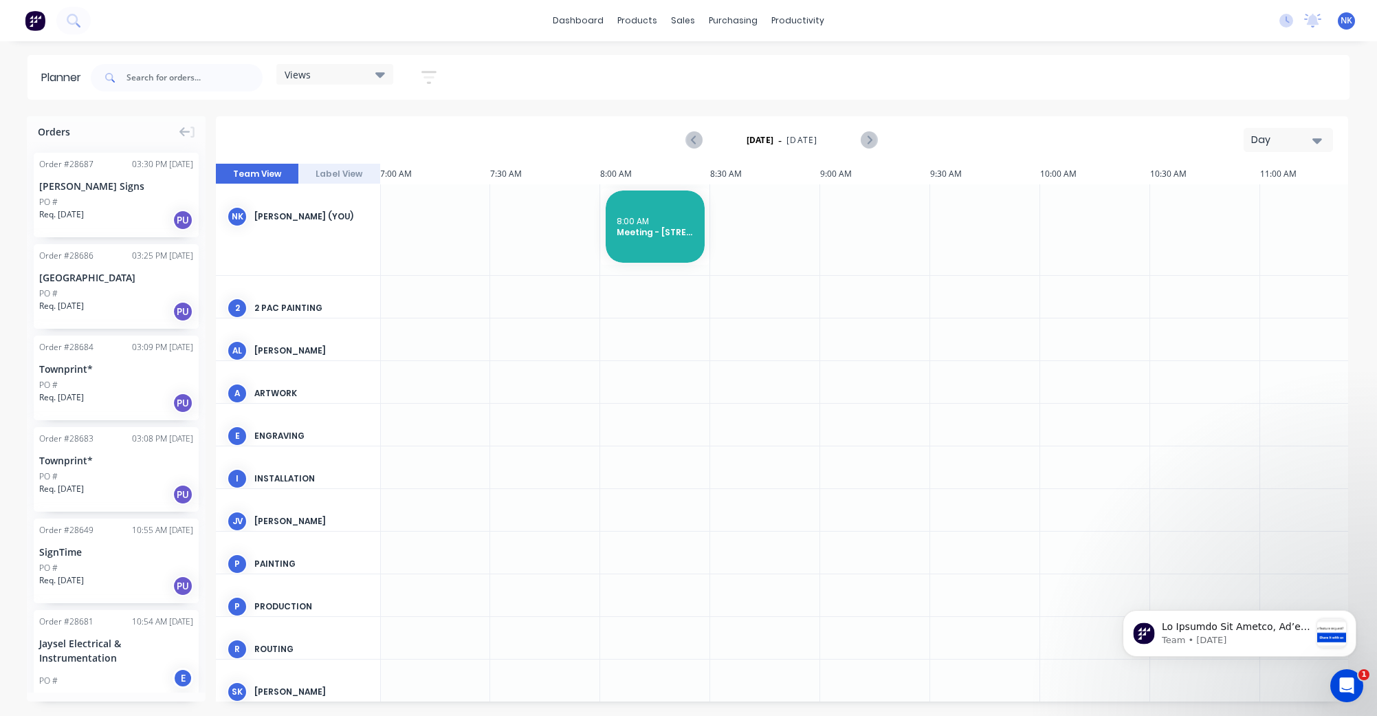
click at [628, 448] on div at bounding box center [655, 467] width 110 height 42
click at [1291, 19] on icon at bounding box center [1287, 21] width 14 height 14
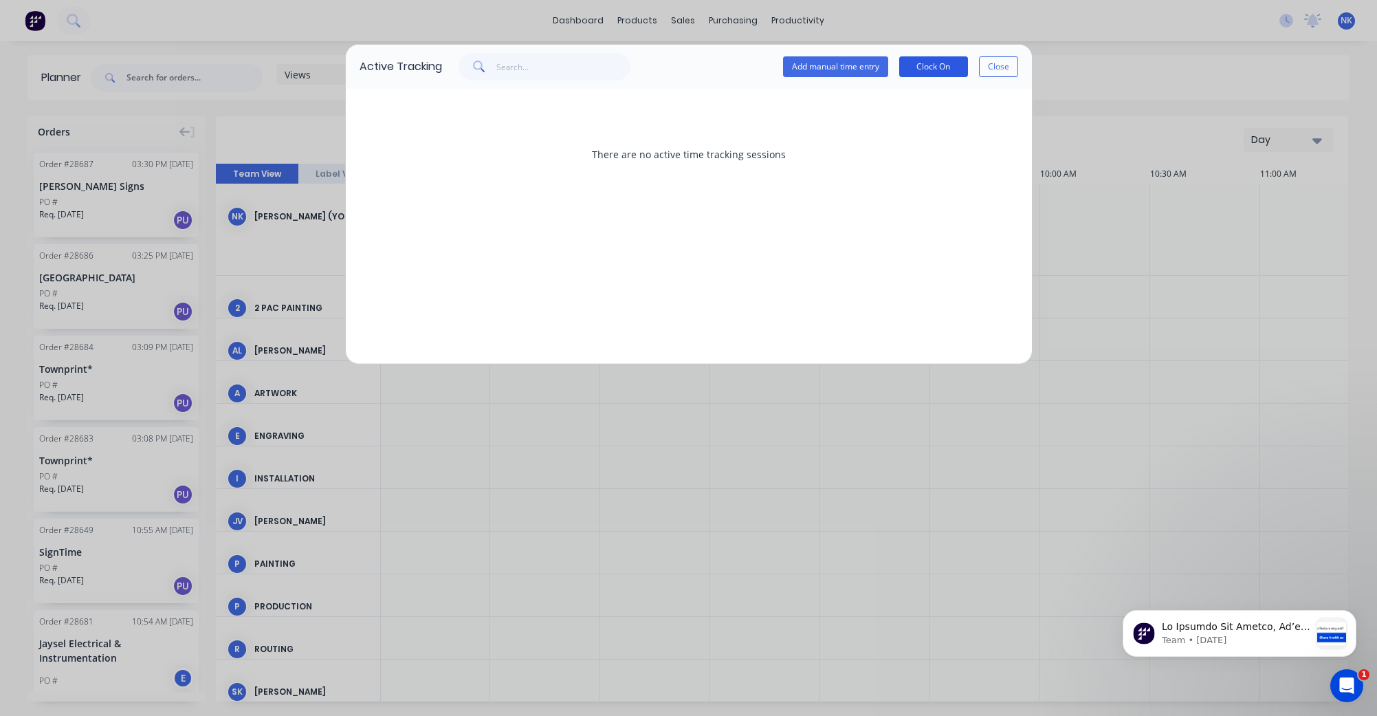
click at [926, 69] on button "Clock On" at bounding box center [933, 66] width 69 height 21
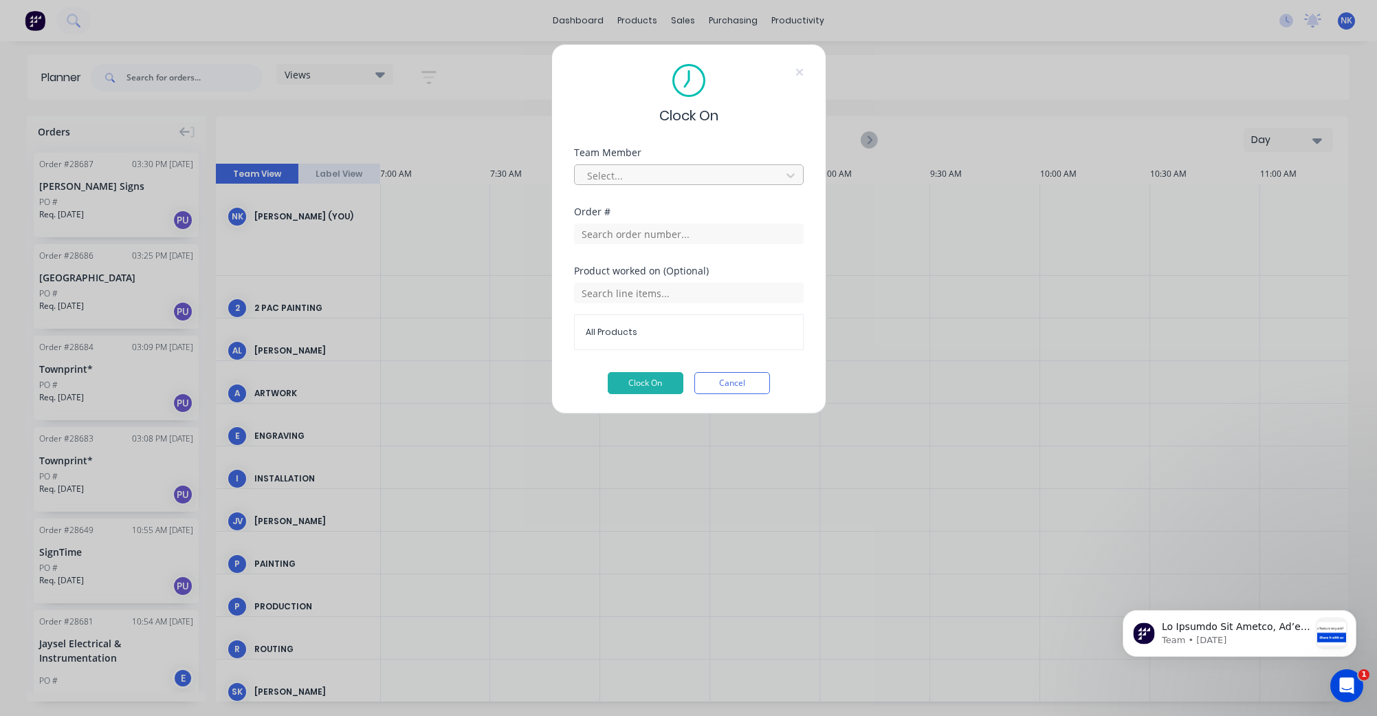
click at [704, 174] on div at bounding box center [680, 175] width 188 height 17
click at [704, 352] on div "[PERSON_NAME]" at bounding box center [689, 358] width 230 height 25
click at [627, 232] on input "text" at bounding box center [689, 233] width 230 height 21
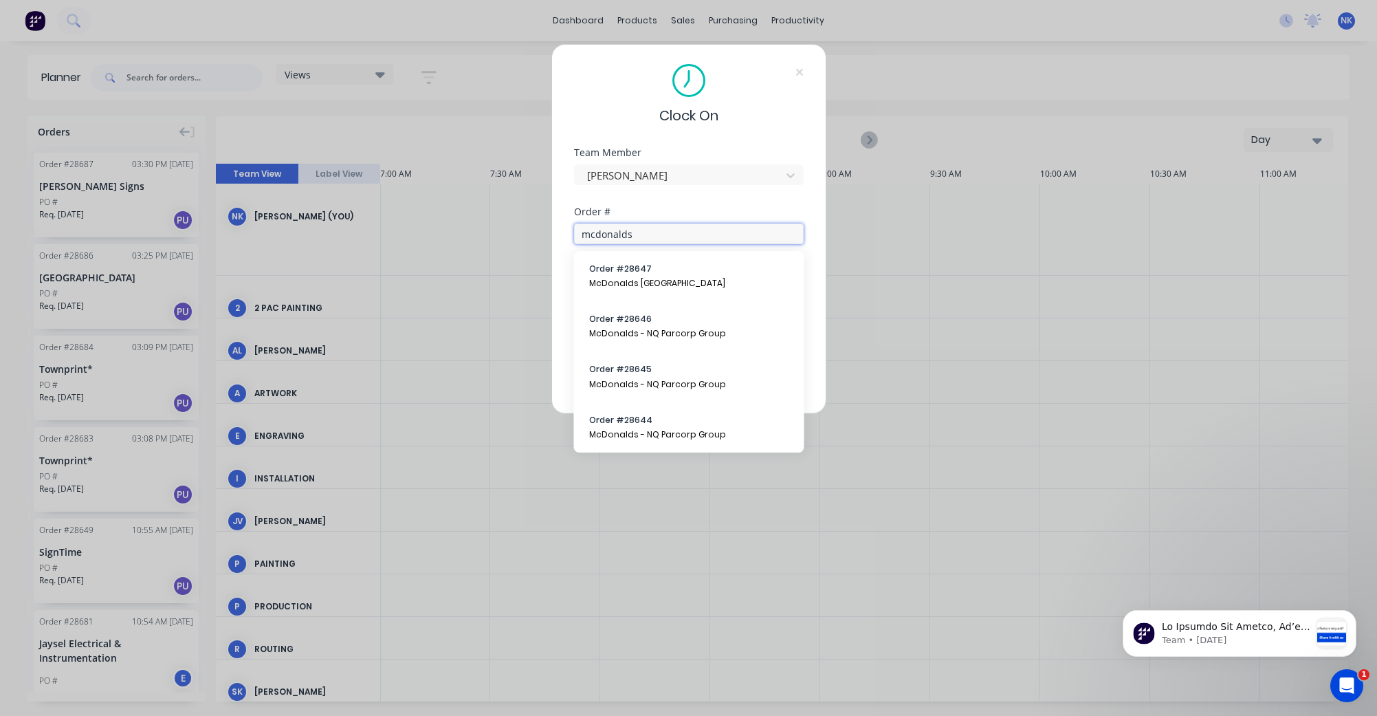
type input "mcdonalds"
click at [963, 317] on div "Clock On Team Member [PERSON_NAME] Order # mcdonalds Product worked on (Optiona…" at bounding box center [688, 358] width 1377 height 716
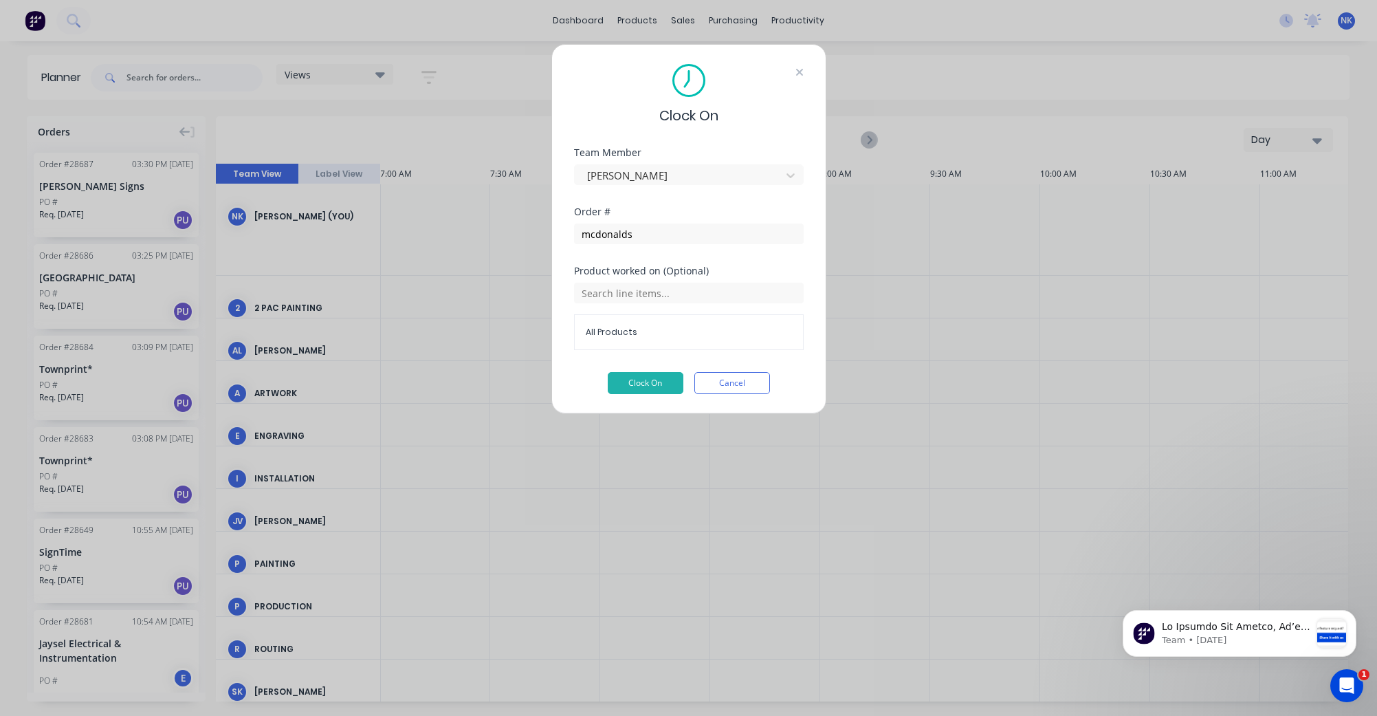
click at [800, 71] on icon at bounding box center [799, 72] width 7 height 7
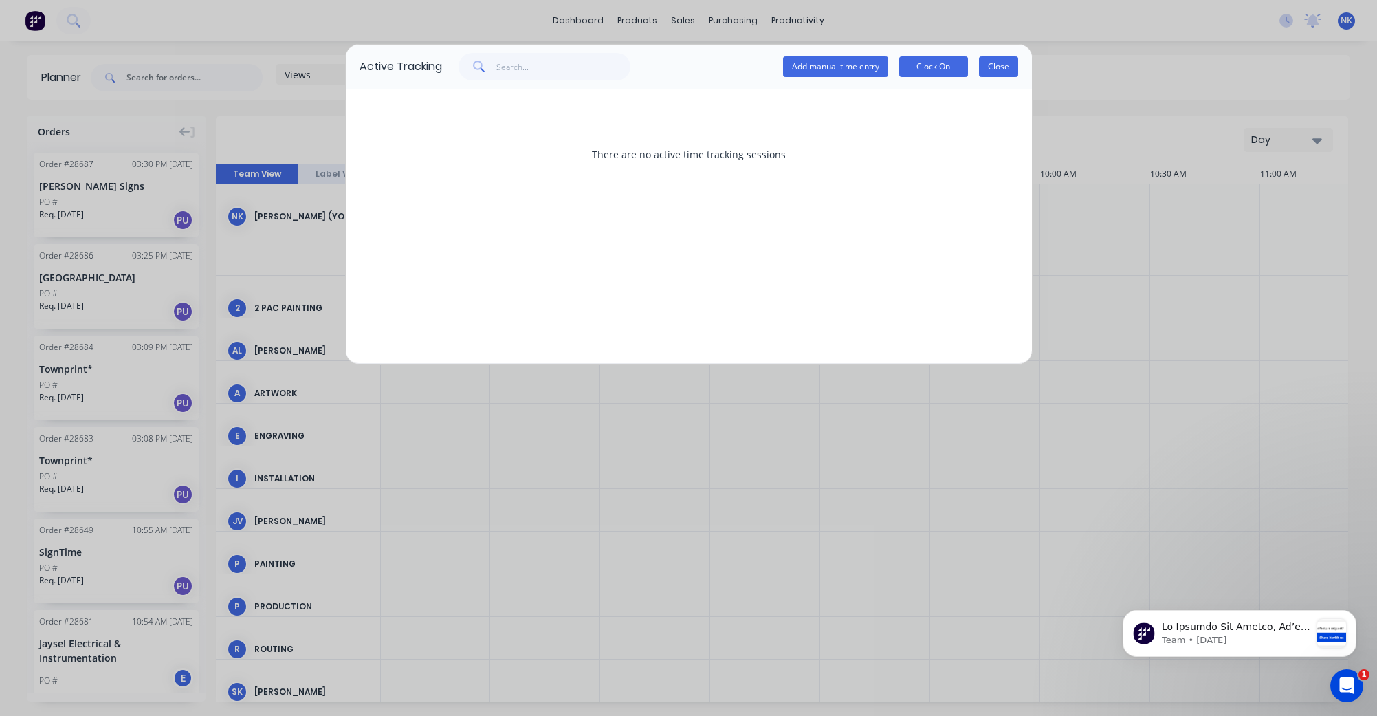
click at [1009, 63] on button "Close" at bounding box center [998, 66] width 39 height 21
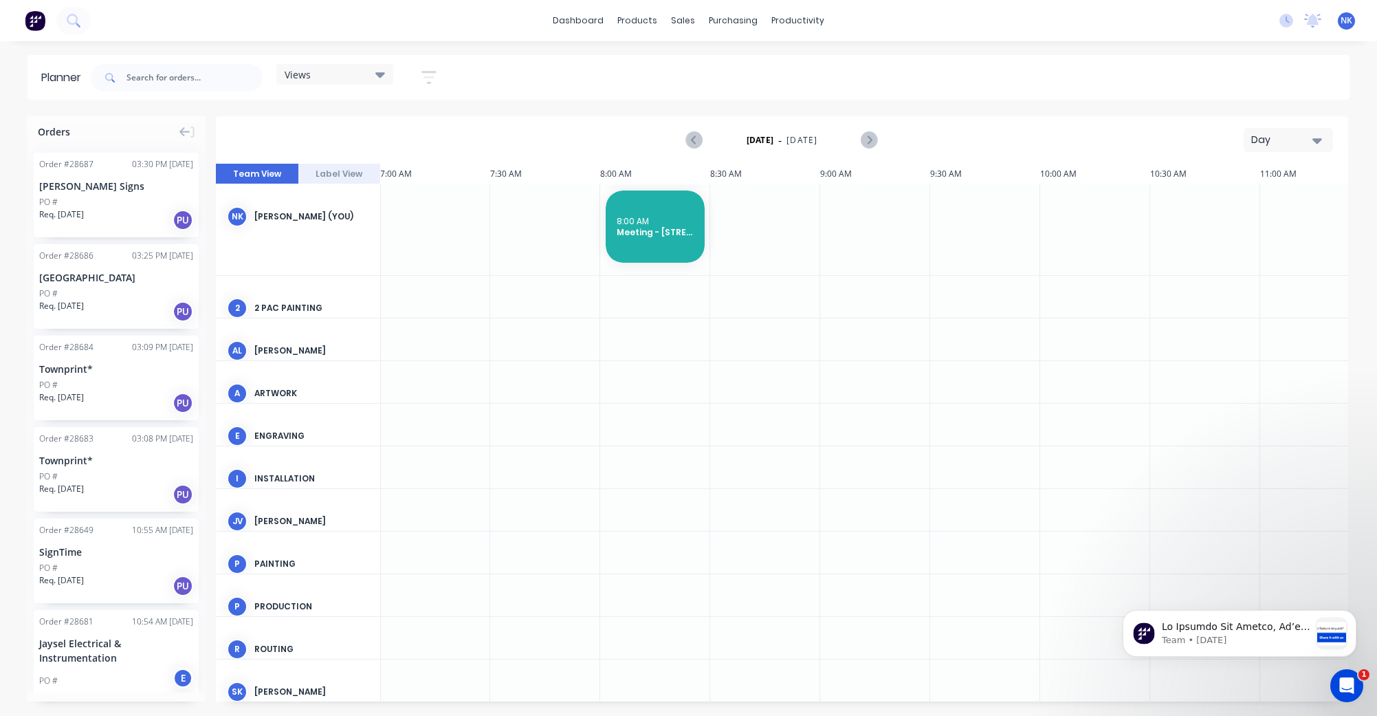
click at [1066, 70] on div "Views Save new view None (Default) edit Monthly edit Show/Hide users Show/Hide …" at bounding box center [719, 77] width 1262 height 41
click at [190, 78] on input "text" at bounding box center [195, 78] width 136 height 28
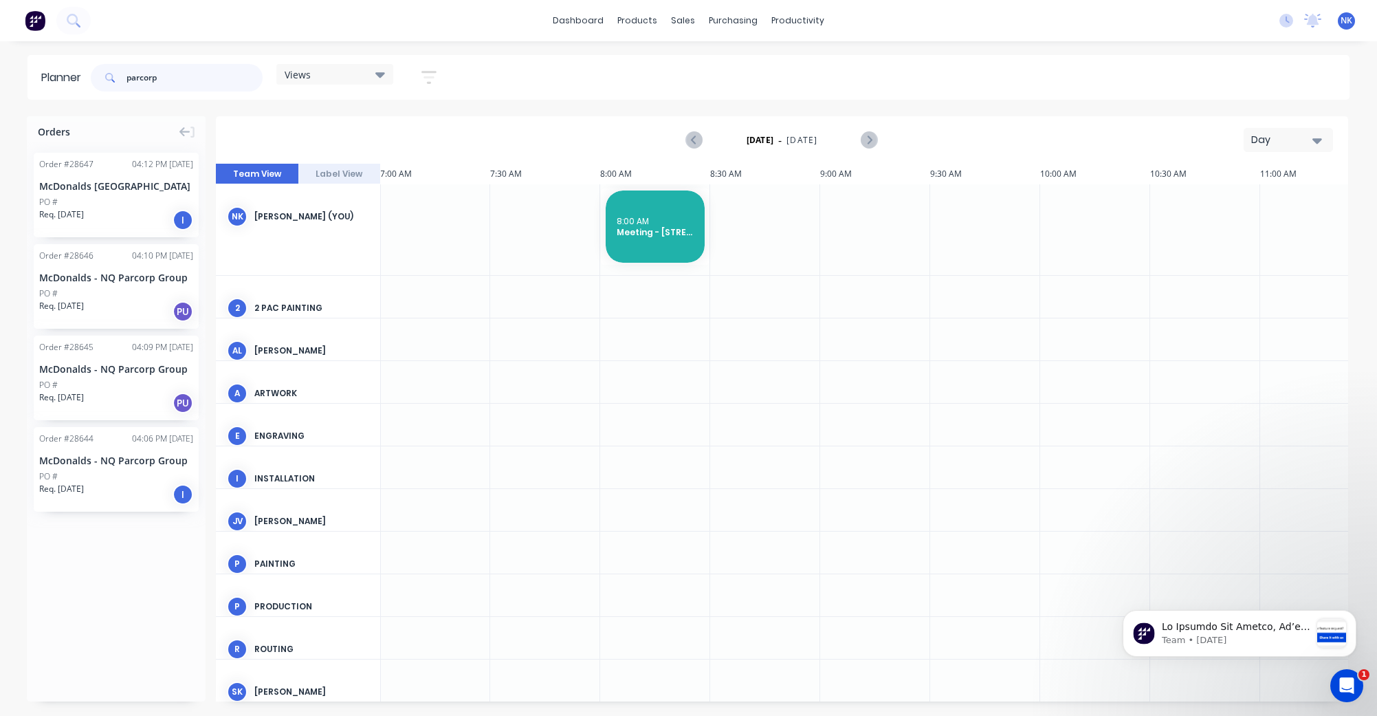
type input "parcorp"
click at [147, 280] on div "McDonalds - NQ Parcorp Group" at bounding box center [116, 277] width 154 height 14
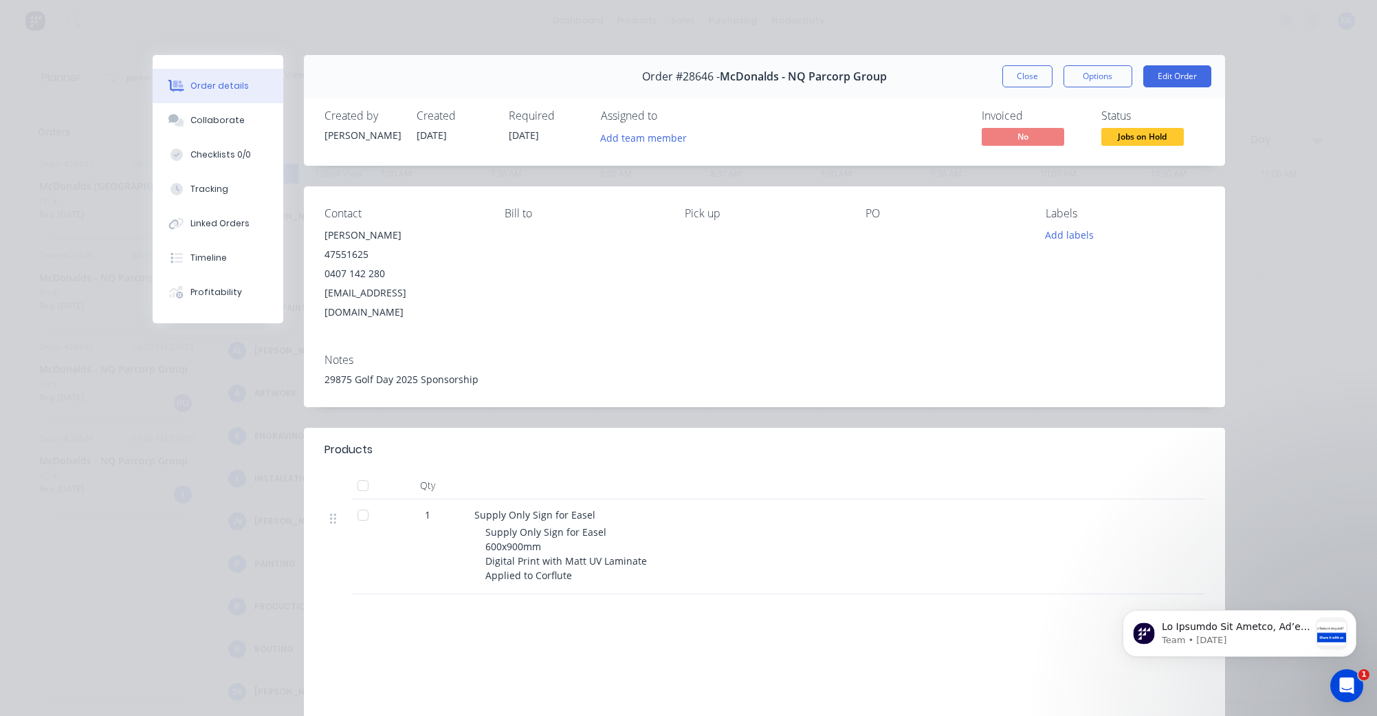
click at [1151, 141] on span "Jobs on Hold" at bounding box center [1143, 136] width 83 height 17
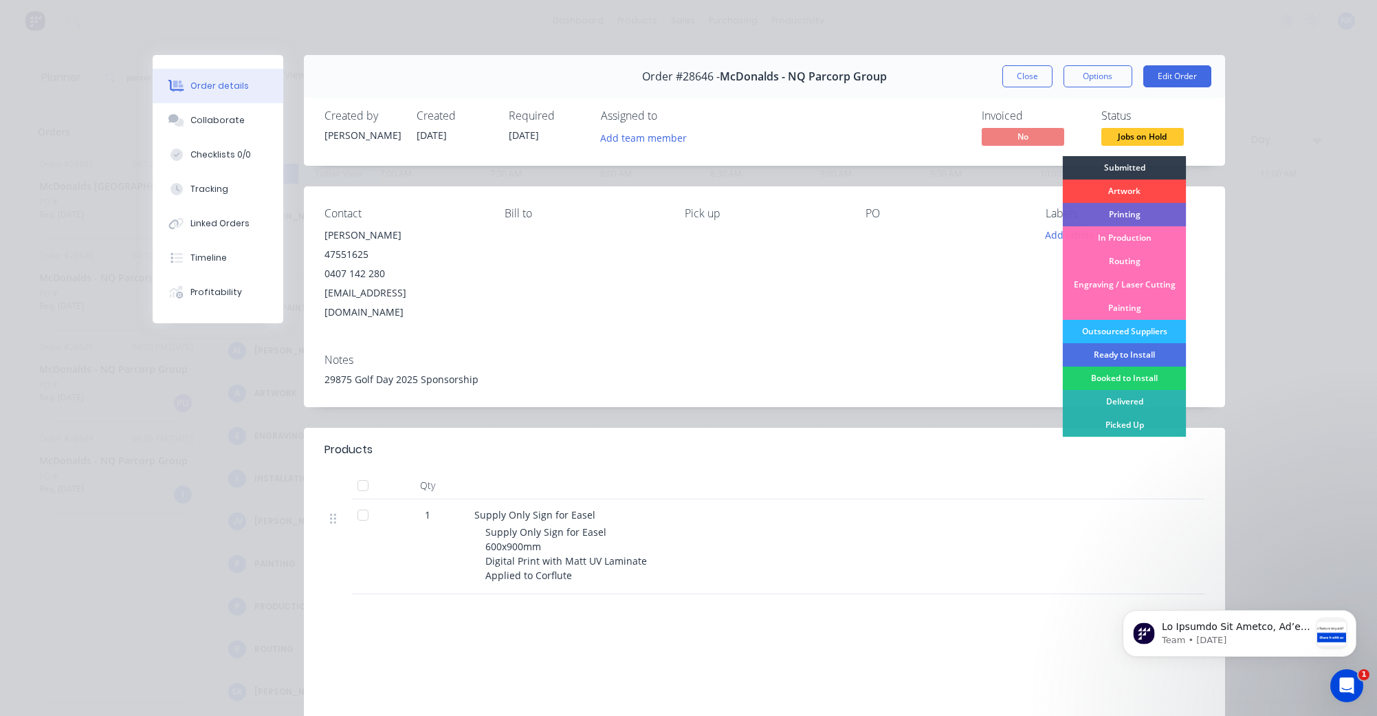
click at [1117, 185] on div "Artwork" at bounding box center [1124, 190] width 124 height 23
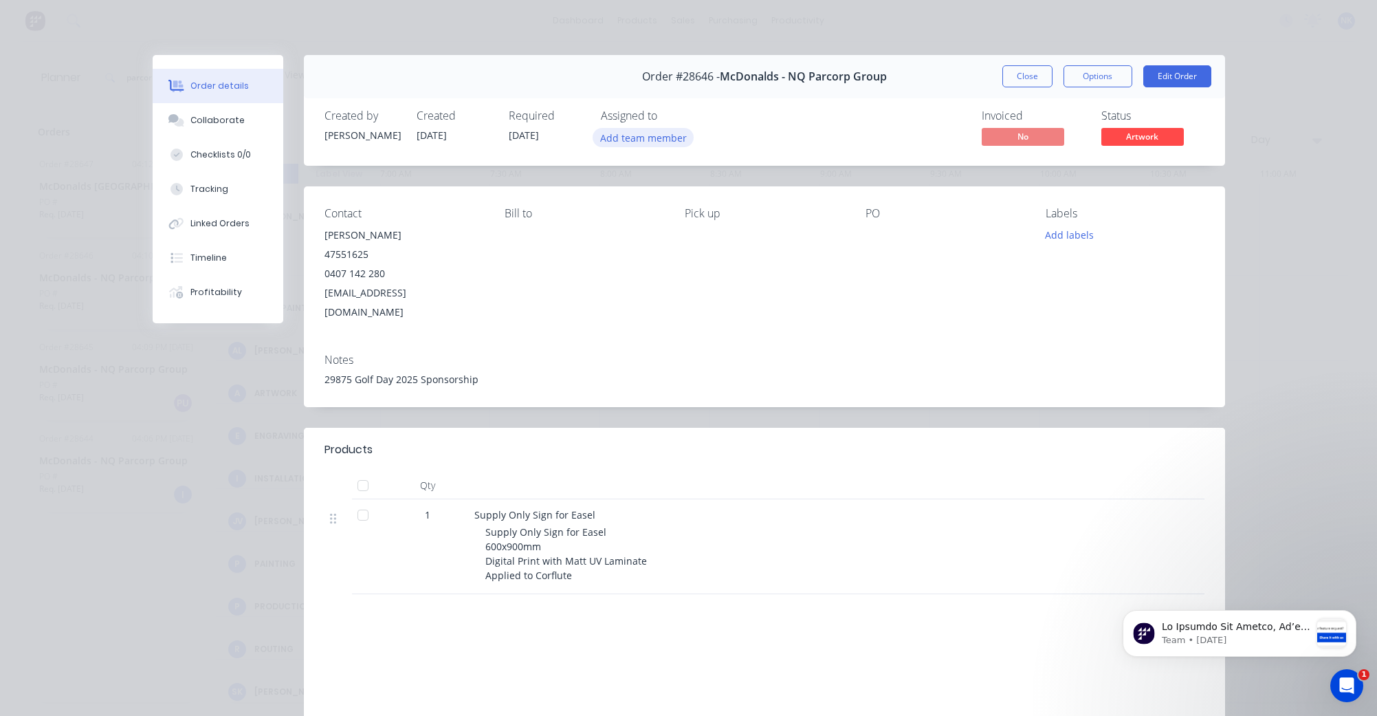
click at [631, 140] on button "Add team member" at bounding box center [643, 137] width 101 height 19
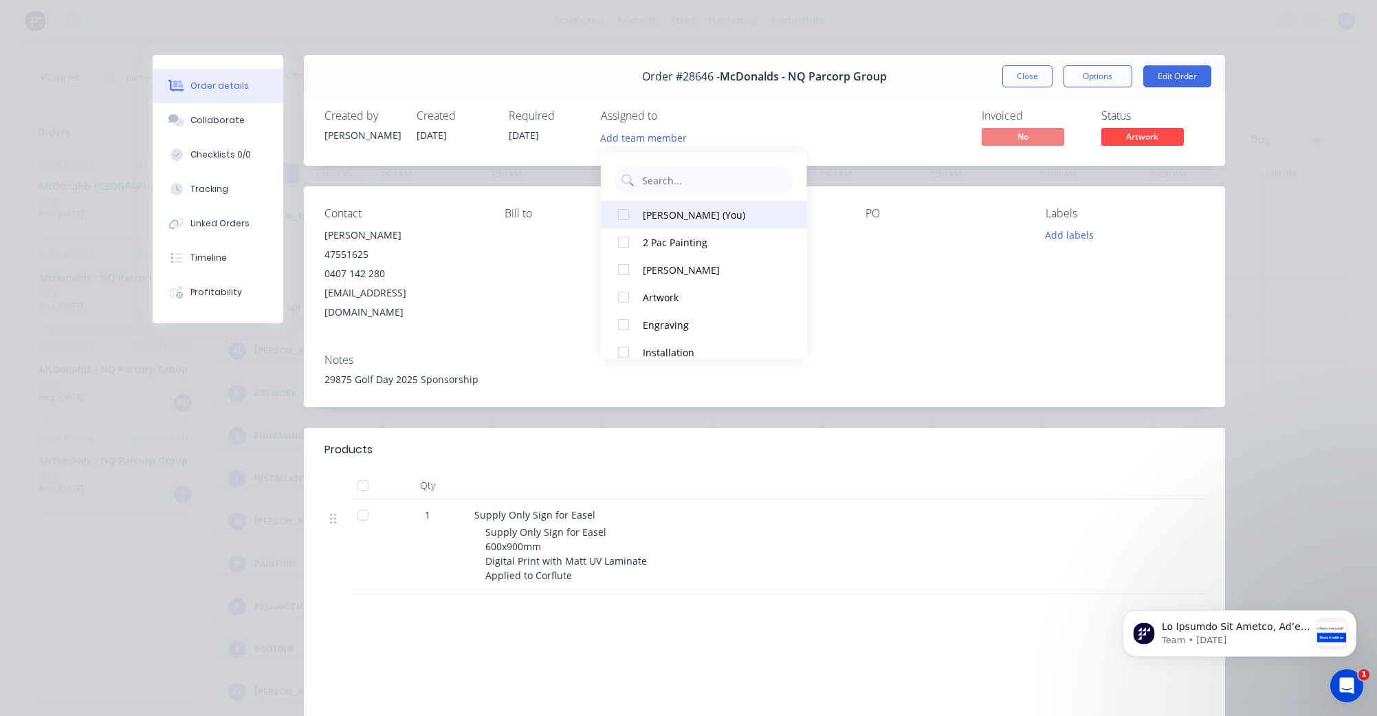
click at [664, 210] on div "[PERSON_NAME] (You)" at bounding box center [712, 214] width 138 height 14
click at [1022, 79] on button "Close" at bounding box center [1028, 76] width 50 height 22
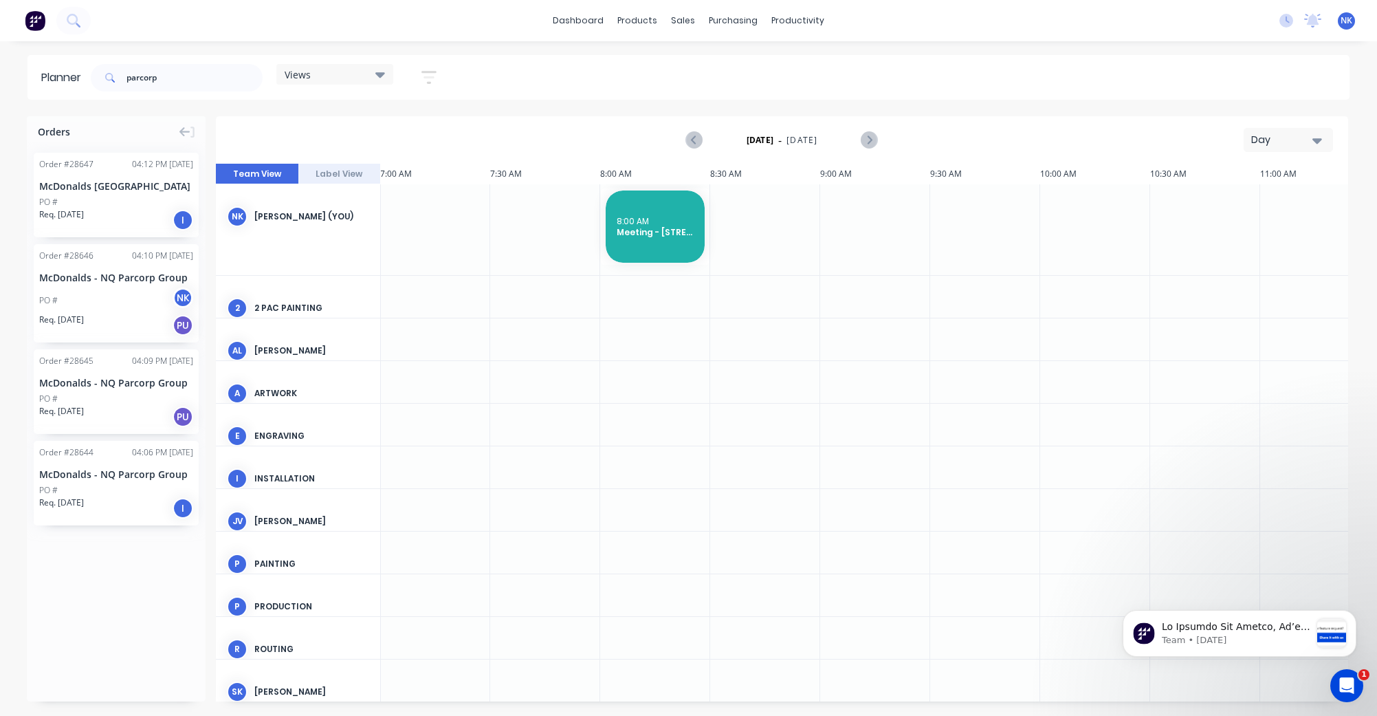
click at [125, 399] on div "PO #" at bounding box center [116, 399] width 154 height 12
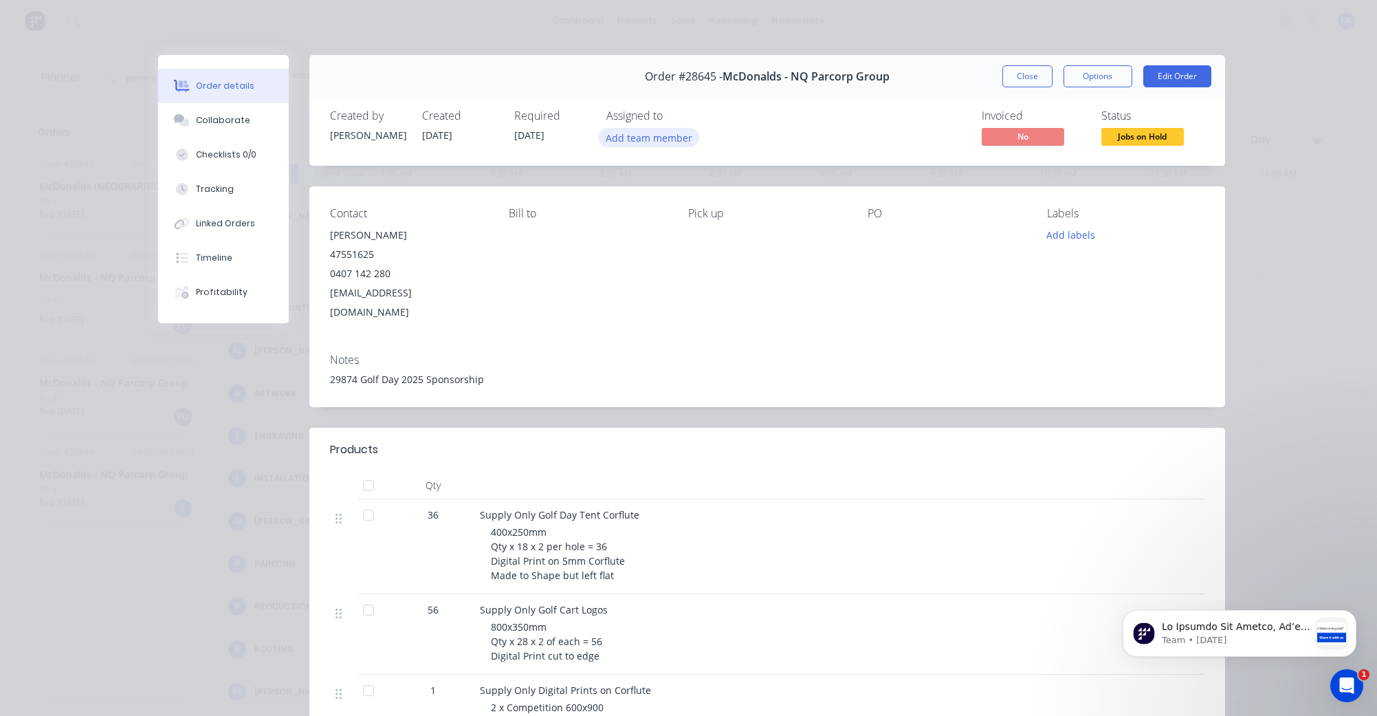
click at [649, 133] on button "Add team member" at bounding box center [648, 137] width 101 height 19
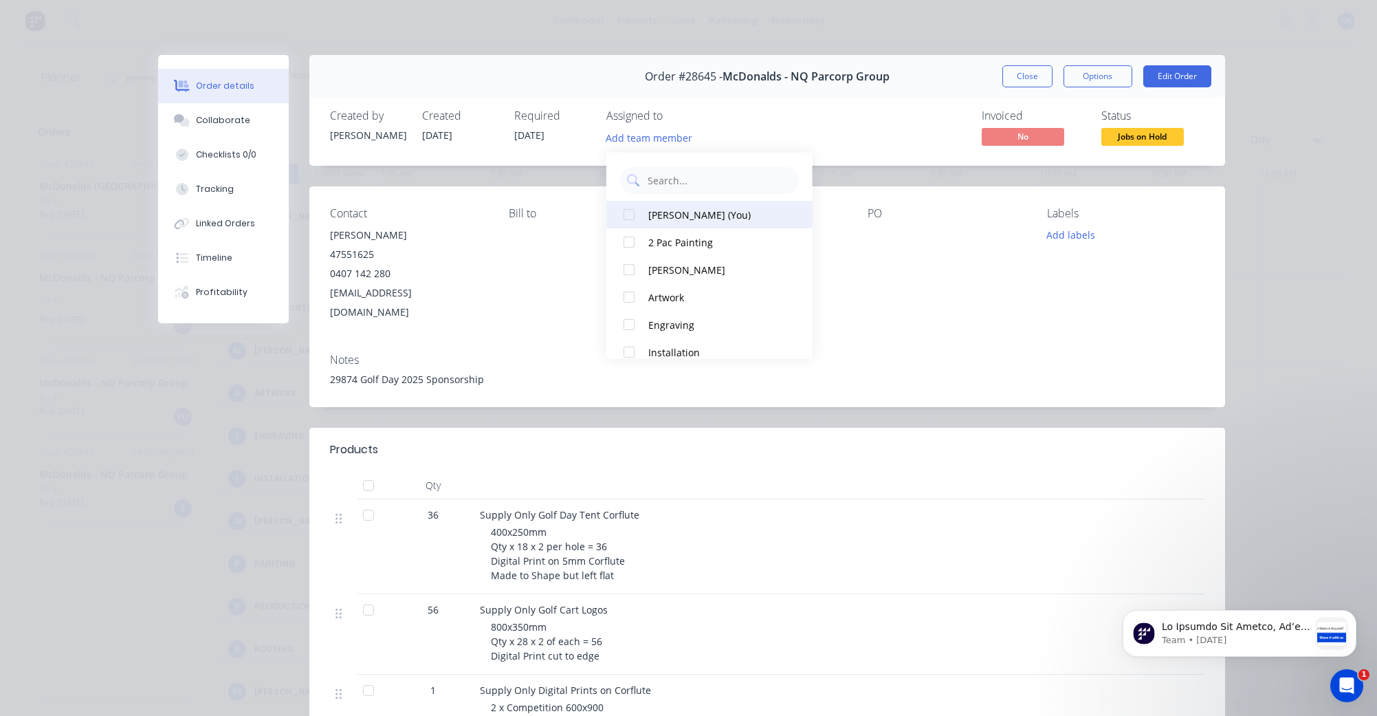
click at [674, 215] on div "[PERSON_NAME] (You)" at bounding box center [717, 214] width 138 height 14
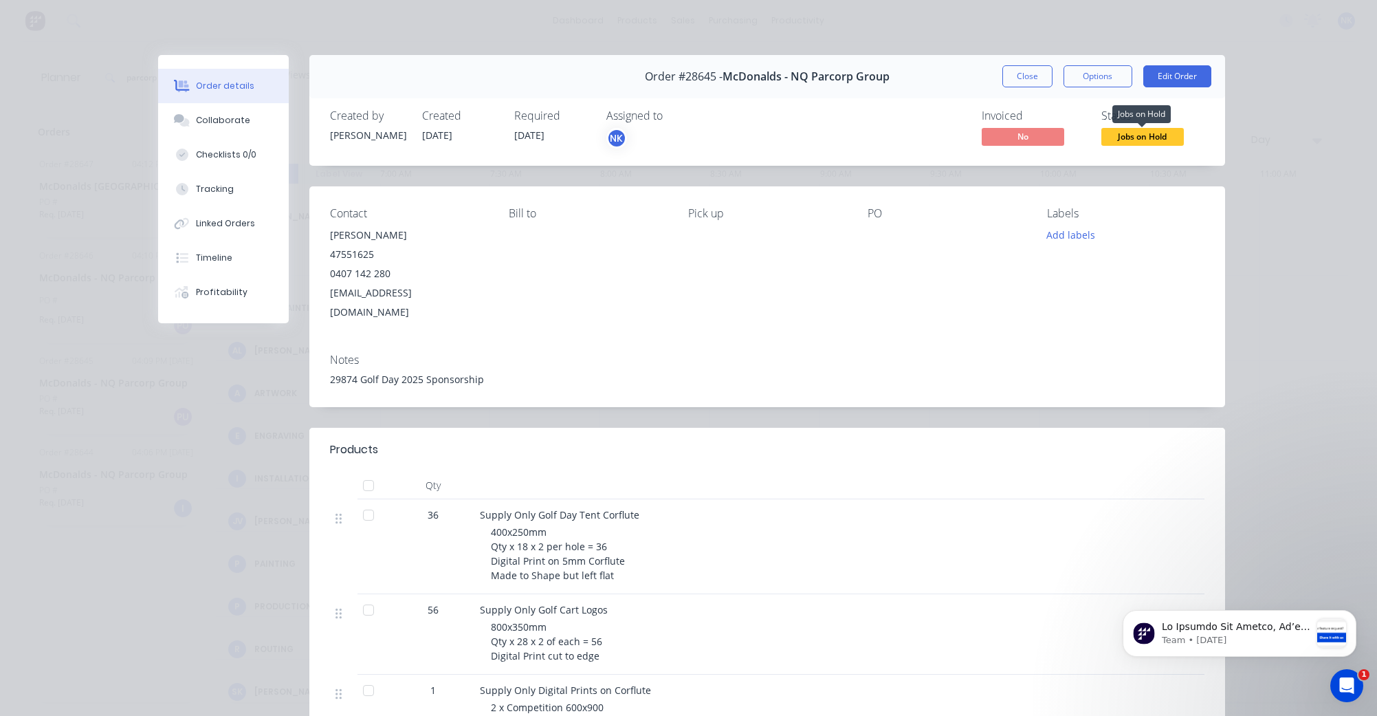
click at [1141, 135] on span "Jobs on Hold" at bounding box center [1143, 136] width 83 height 17
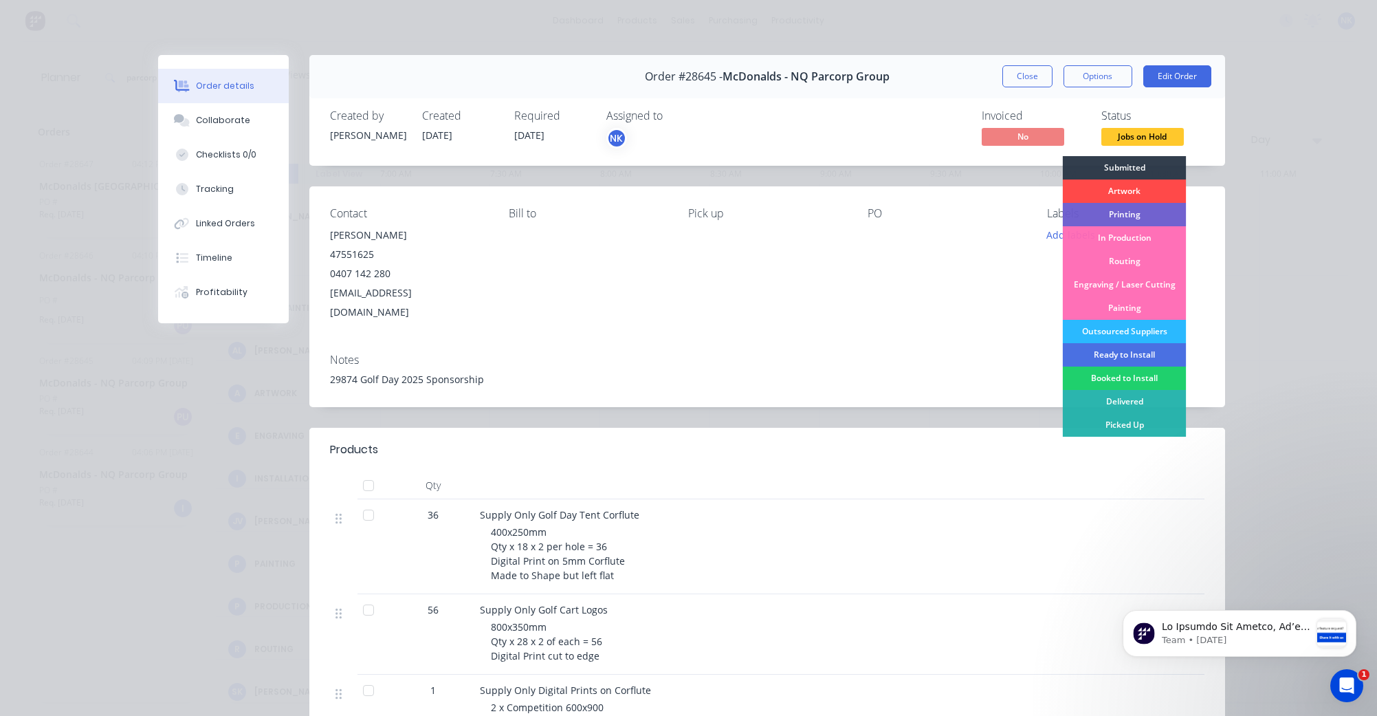
click at [1127, 185] on div "Artwork" at bounding box center [1124, 190] width 124 height 23
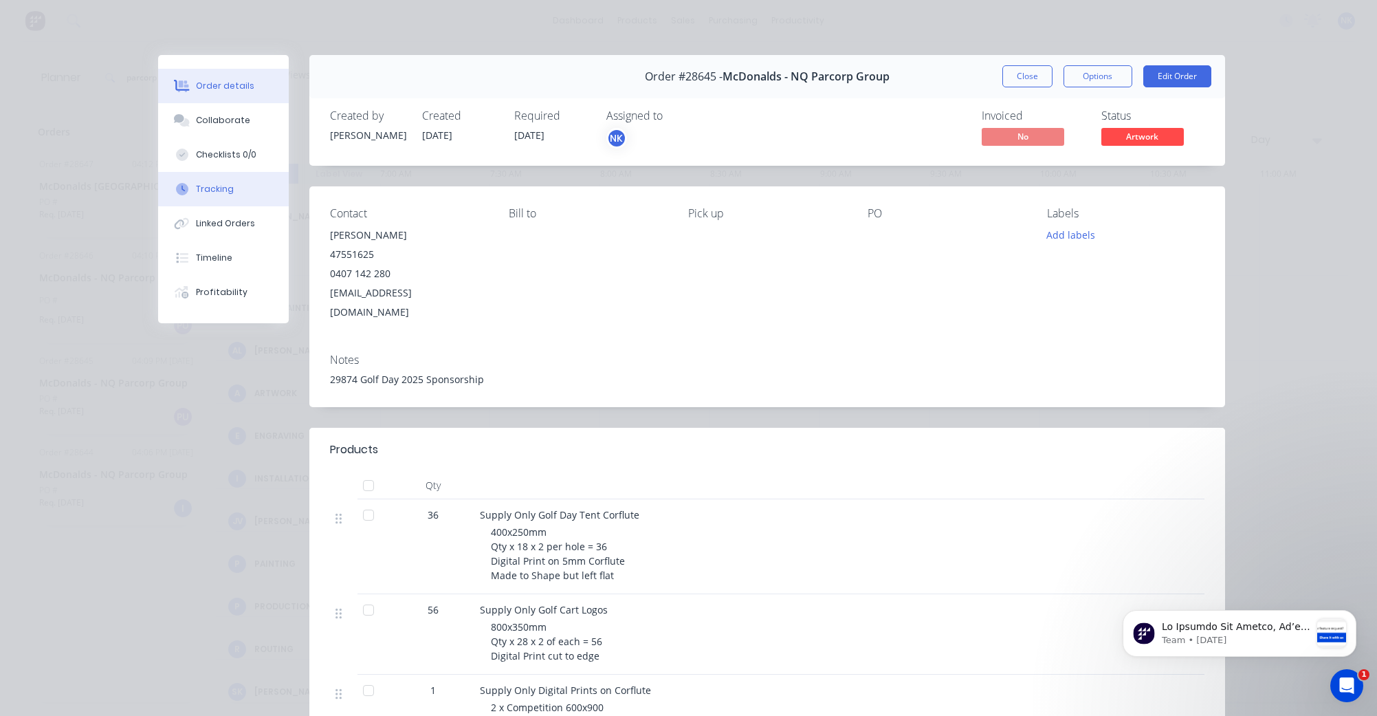
click at [197, 190] on div "Tracking" at bounding box center [215, 189] width 38 height 12
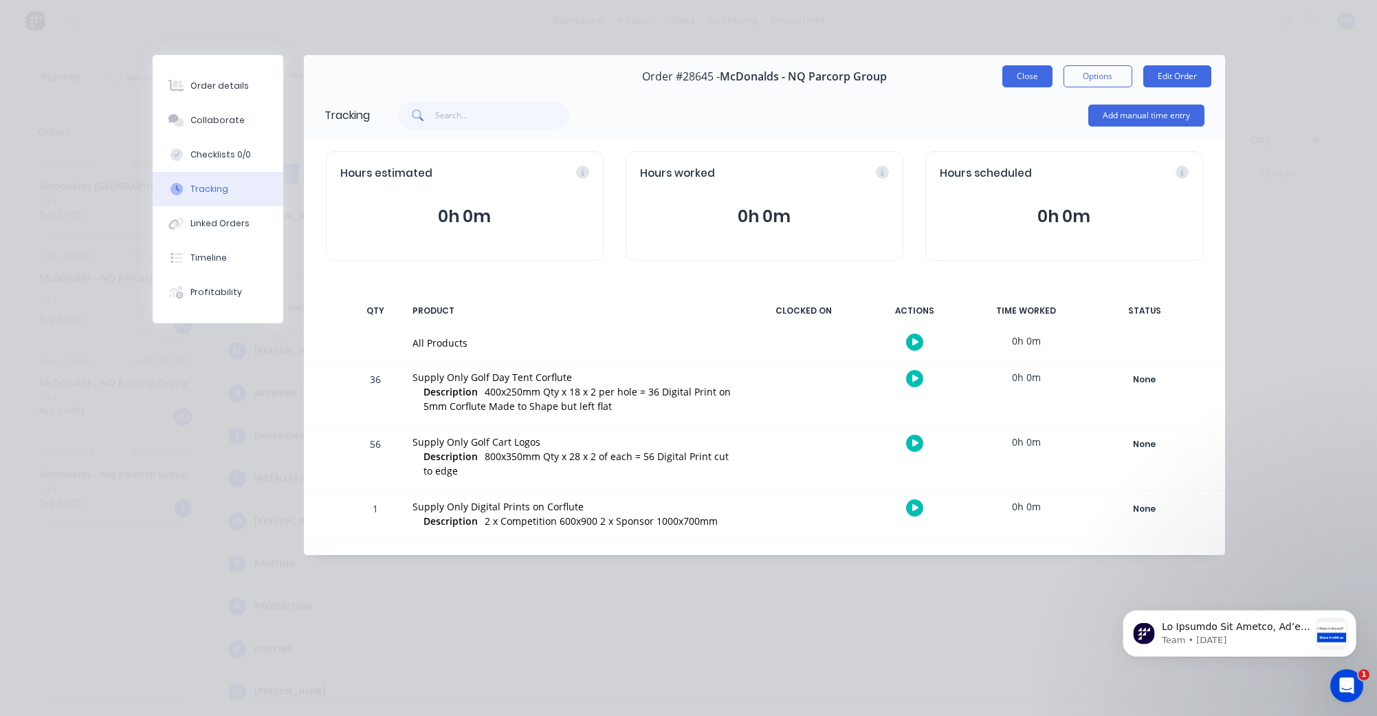
click at [1026, 78] on button "Close" at bounding box center [1028, 76] width 50 height 22
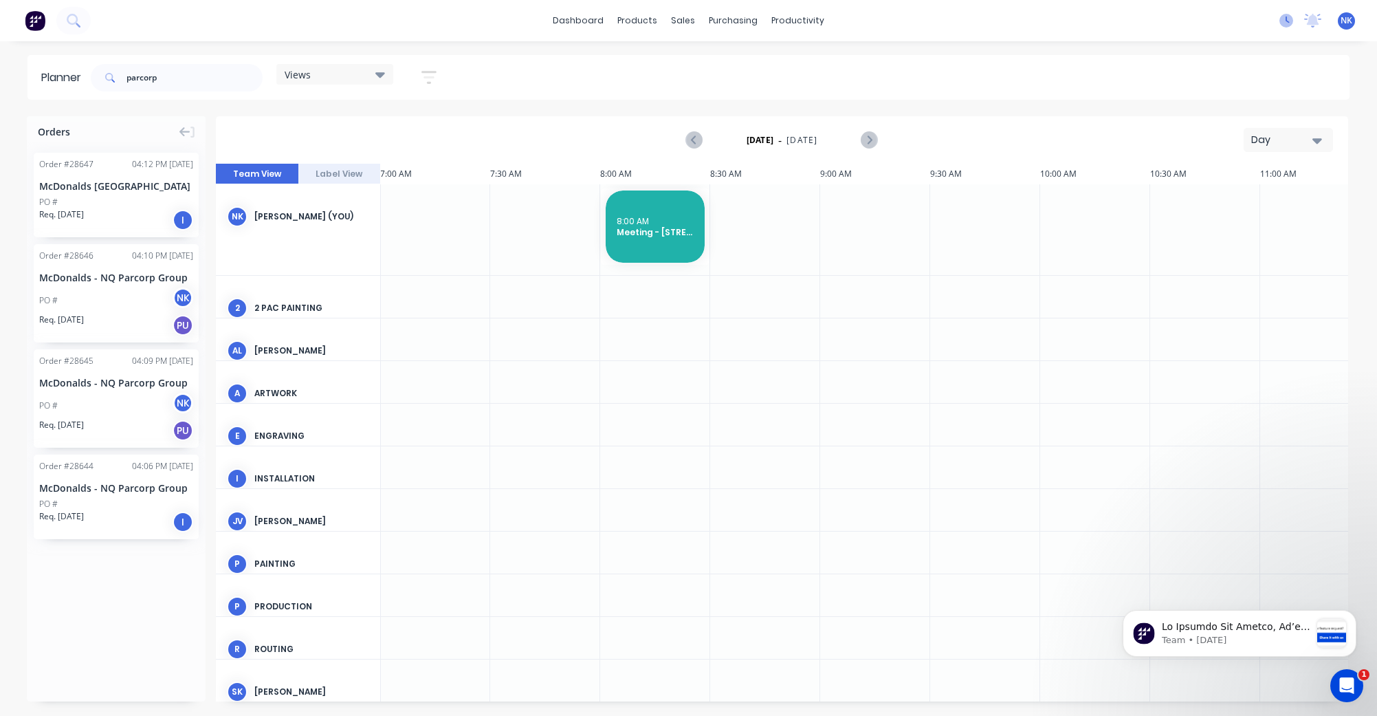
click at [1283, 22] on icon at bounding box center [1287, 21] width 14 height 14
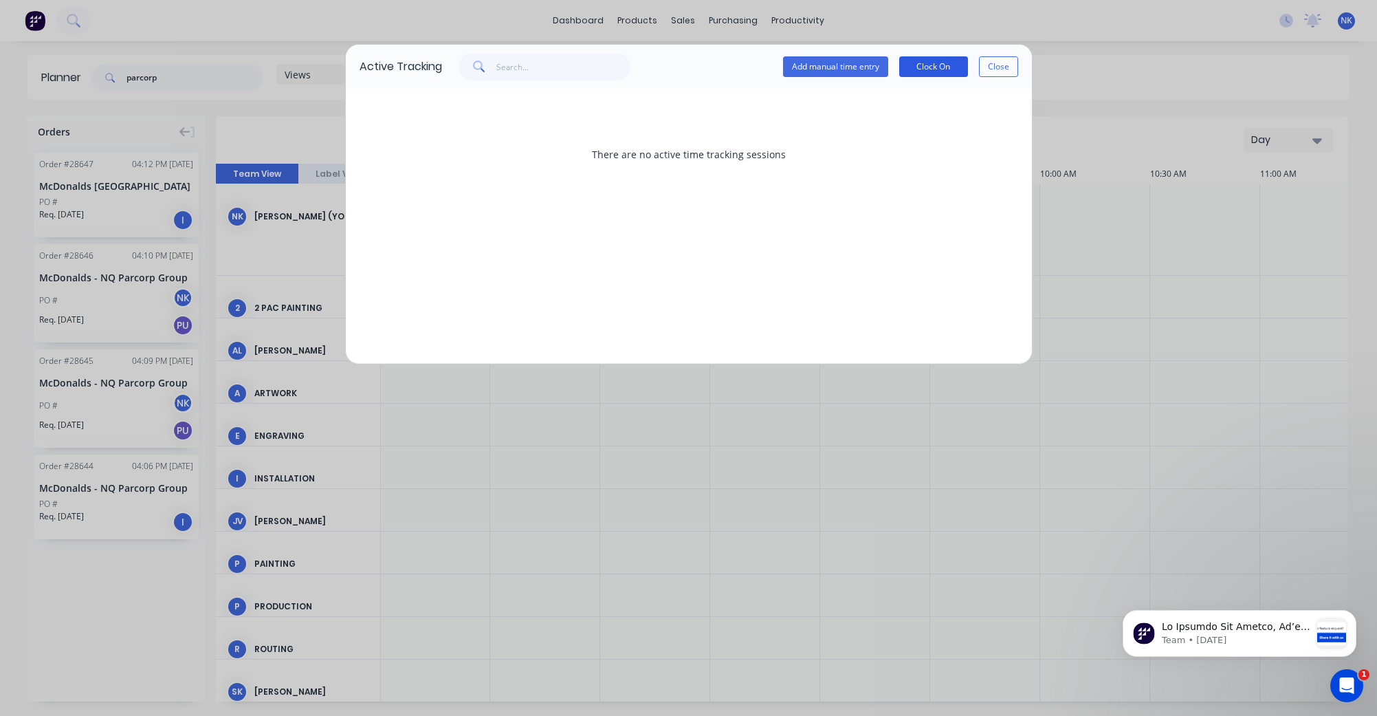
click at [939, 73] on button "Clock On" at bounding box center [933, 66] width 69 height 21
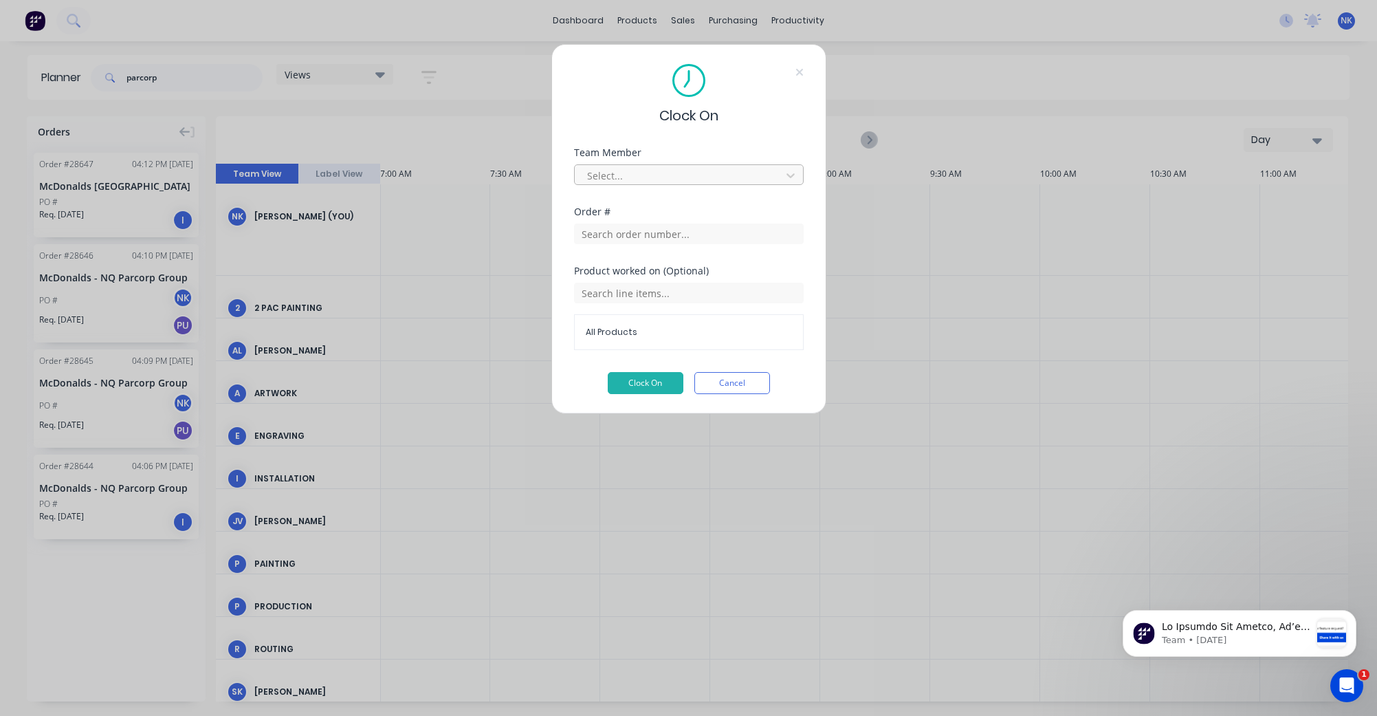
click at [703, 177] on div at bounding box center [680, 175] width 188 height 17
click at [675, 359] on div "[PERSON_NAME]" at bounding box center [689, 358] width 230 height 25
click at [661, 232] on input "text" at bounding box center [689, 233] width 230 height 21
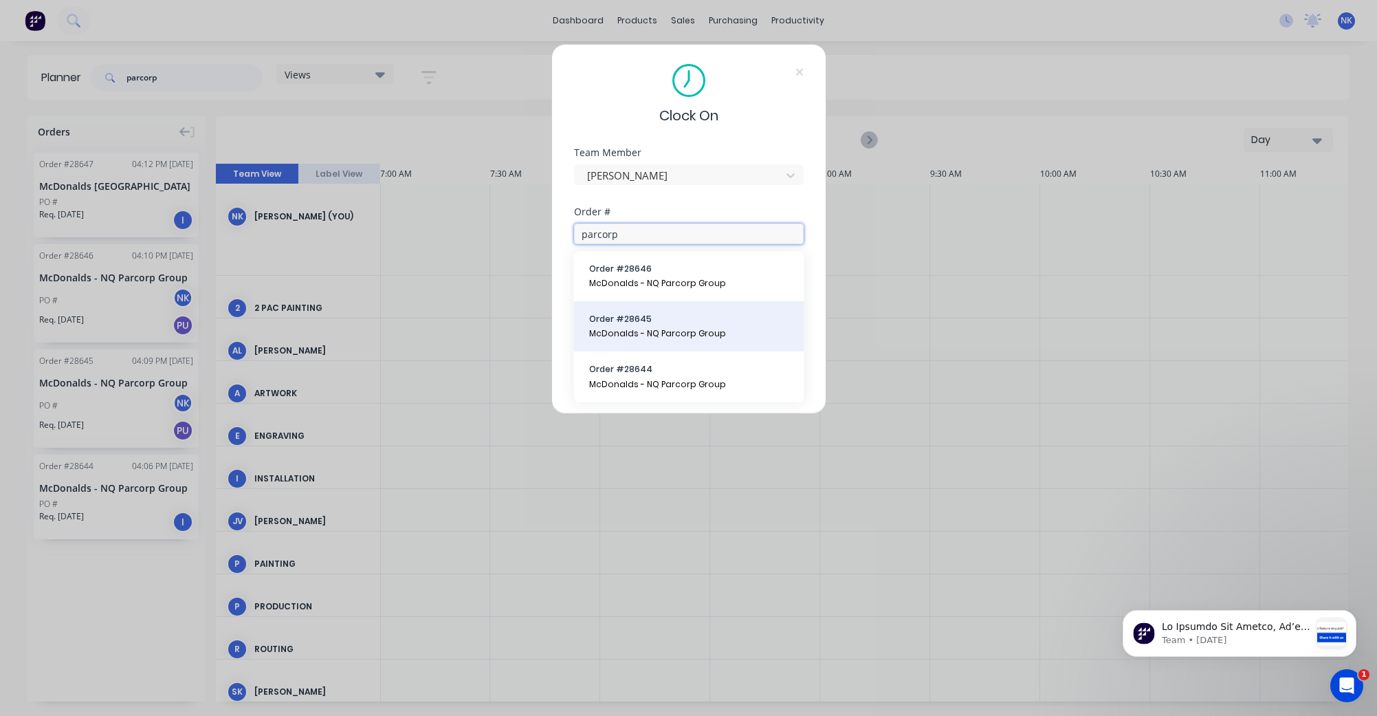
type input "parcorp"
click at [675, 321] on span "Order # 28645" at bounding box center [689, 319] width 200 height 12
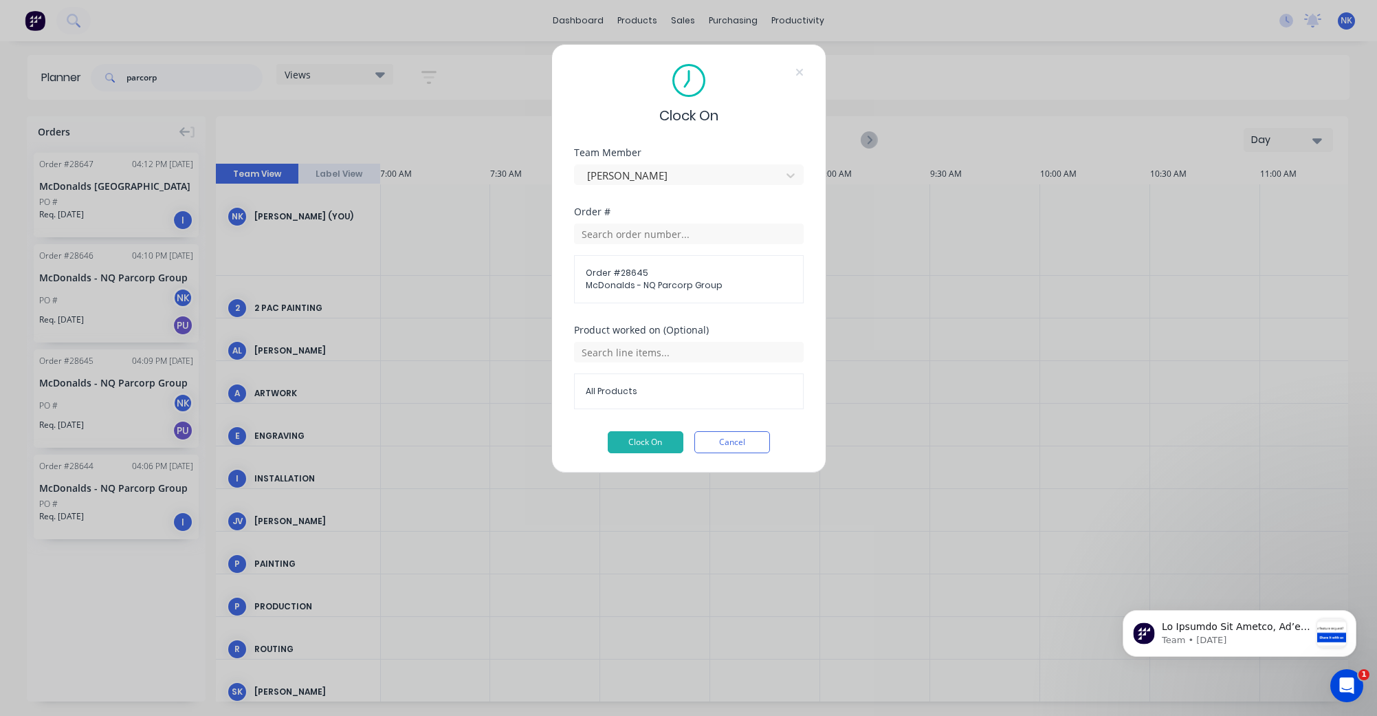
click at [666, 394] on span "All Products" at bounding box center [689, 391] width 206 height 12
click at [661, 359] on input "text" at bounding box center [689, 352] width 230 height 21
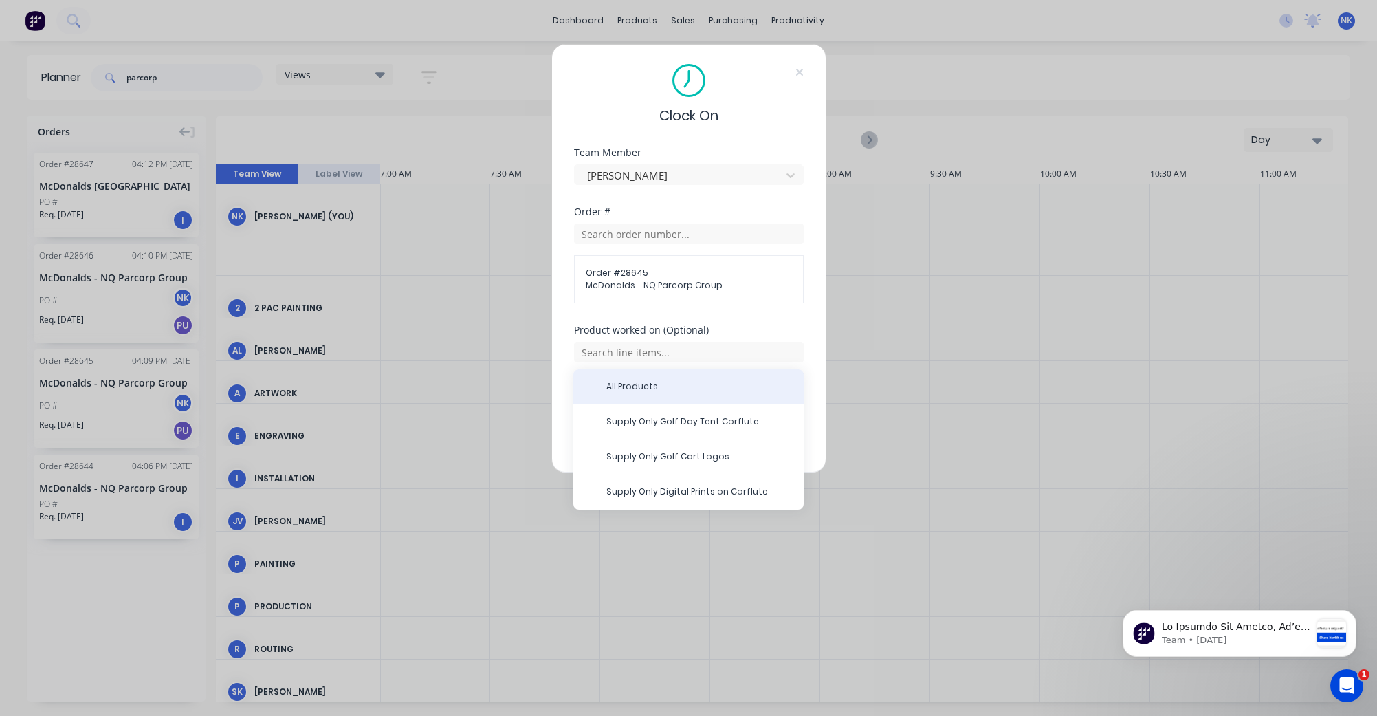
click at [661, 382] on span "All Products" at bounding box center [699, 386] width 186 height 12
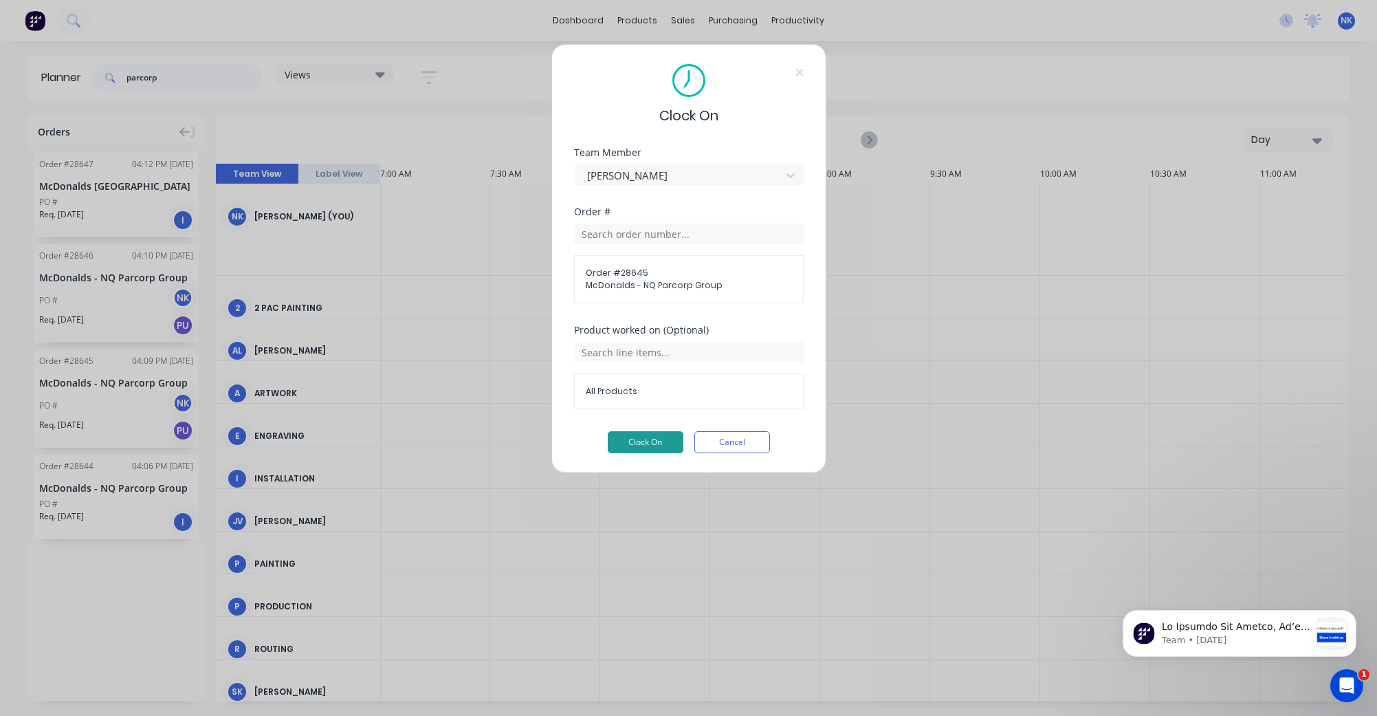
click at [655, 445] on button "Clock On" at bounding box center [646, 442] width 76 height 22
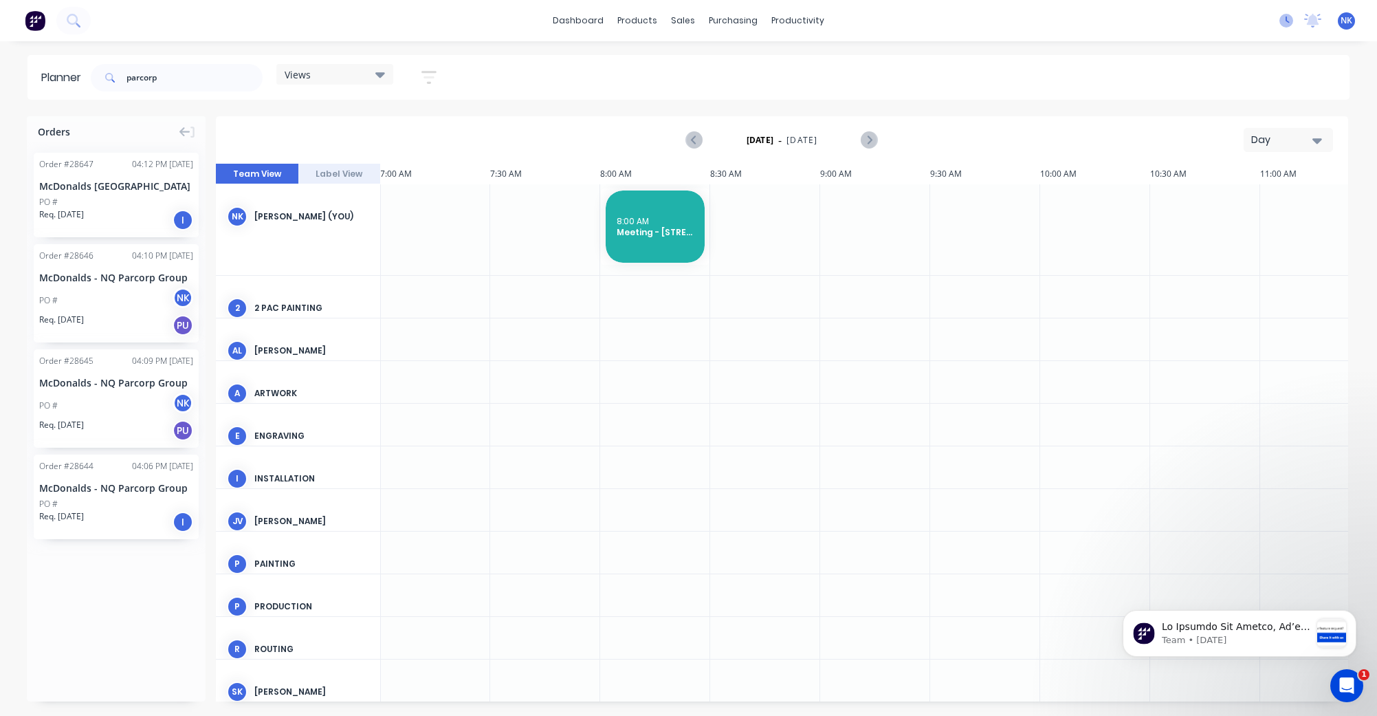
click at [1286, 23] on icon at bounding box center [1287, 21] width 14 height 14
